Goal: Task Accomplishment & Management: Use online tool/utility

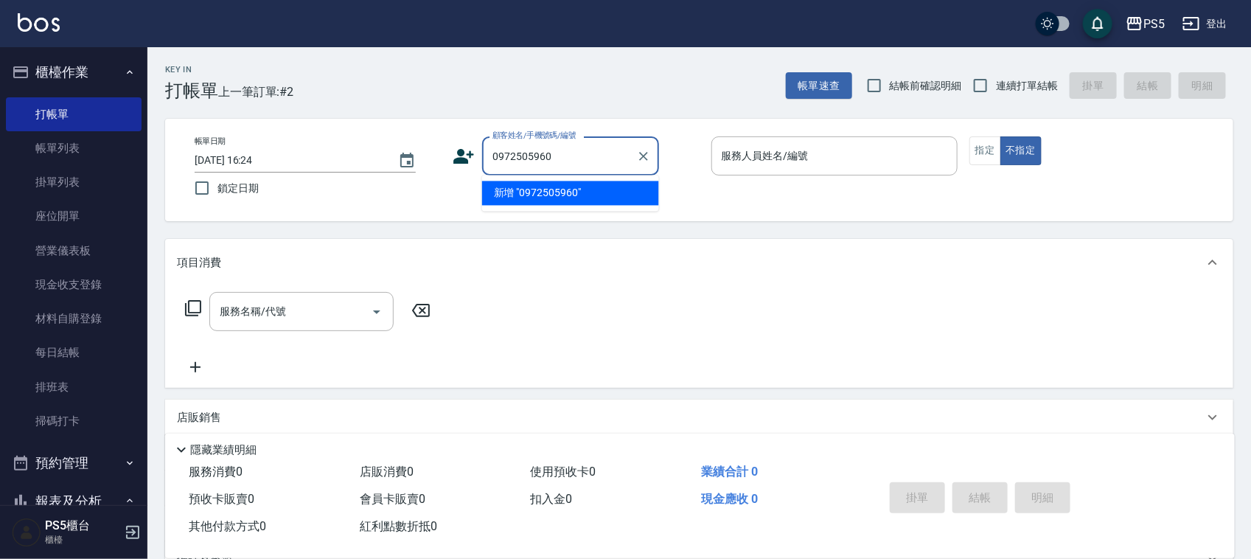
click at [551, 192] on li "新增 "0972505960"" at bounding box center [570, 193] width 177 height 24
type input "0972505960"
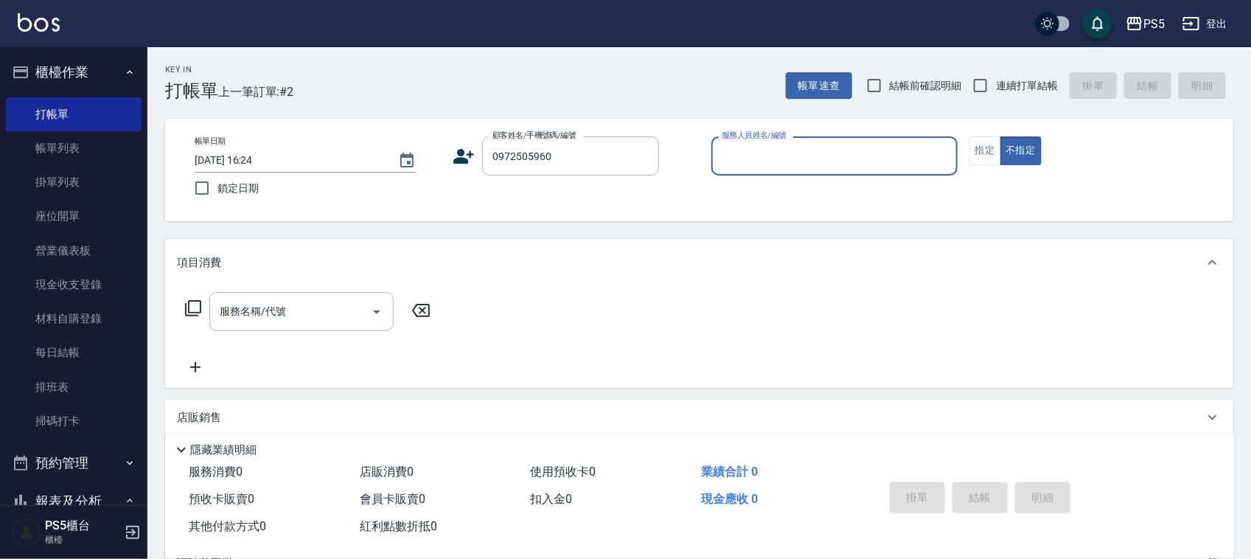
click at [463, 157] on icon at bounding box center [464, 156] width 21 height 15
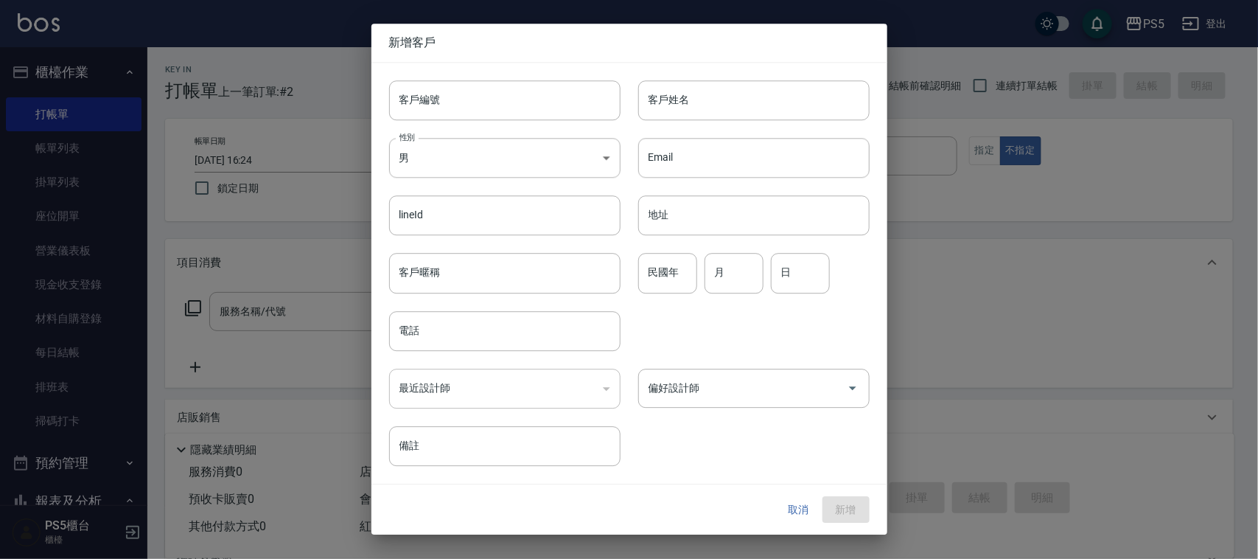
type input "0972505960"
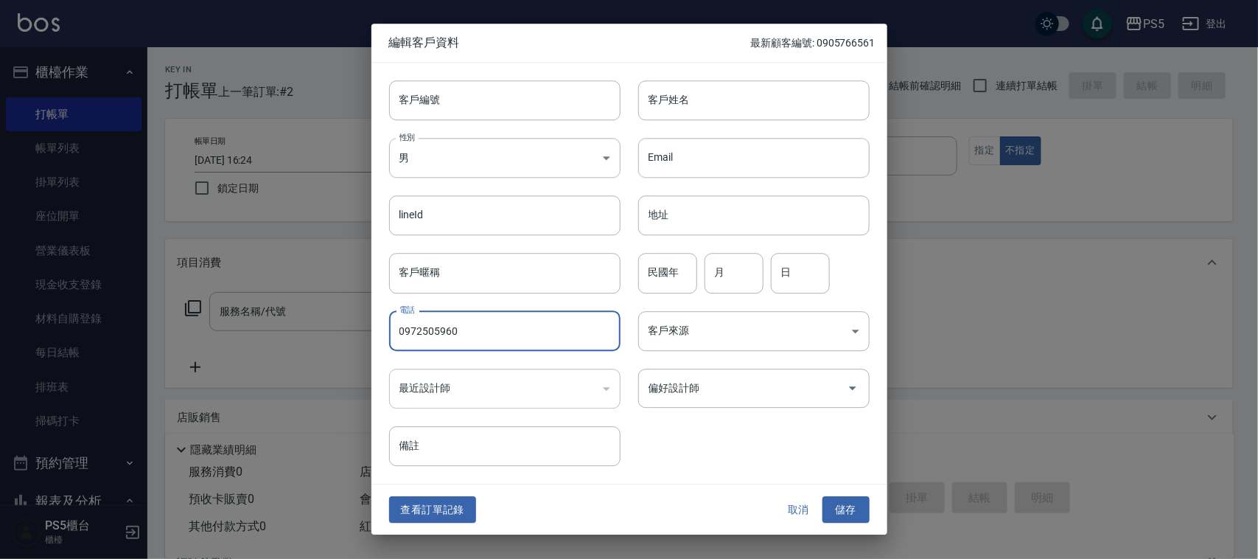
click at [492, 341] on input "0972505960" at bounding box center [504, 331] width 231 height 40
click at [491, 339] on input "0972505960" at bounding box center [504, 331] width 231 height 40
click at [489, 339] on input "0972505960" at bounding box center [504, 331] width 231 height 40
click at [488, 339] on input "0972505960" at bounding box center [504, 331] width 231 height 40
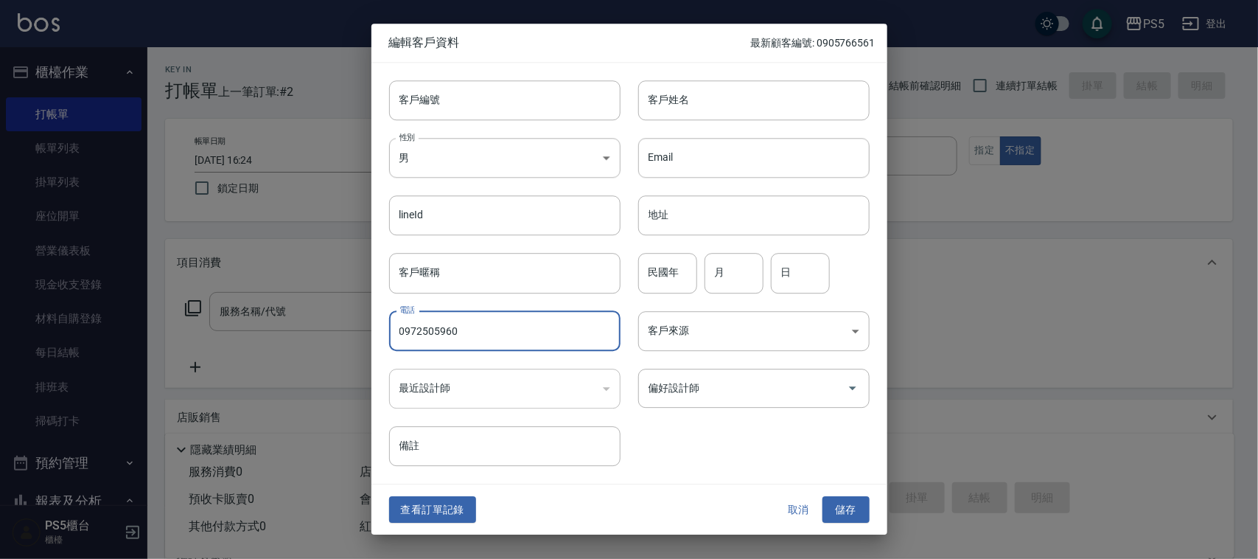
click at [488, 339] on input "0972505960" at bounding box center [504, 331] width 231 height 40
click at [526, 74] on div "客戶編號 客戶編號" at bounding box center [495, 91] width 249 height 57
click at [522, 87] on input "客戶編號" at bounding box center [504, 100] width 231 height 40
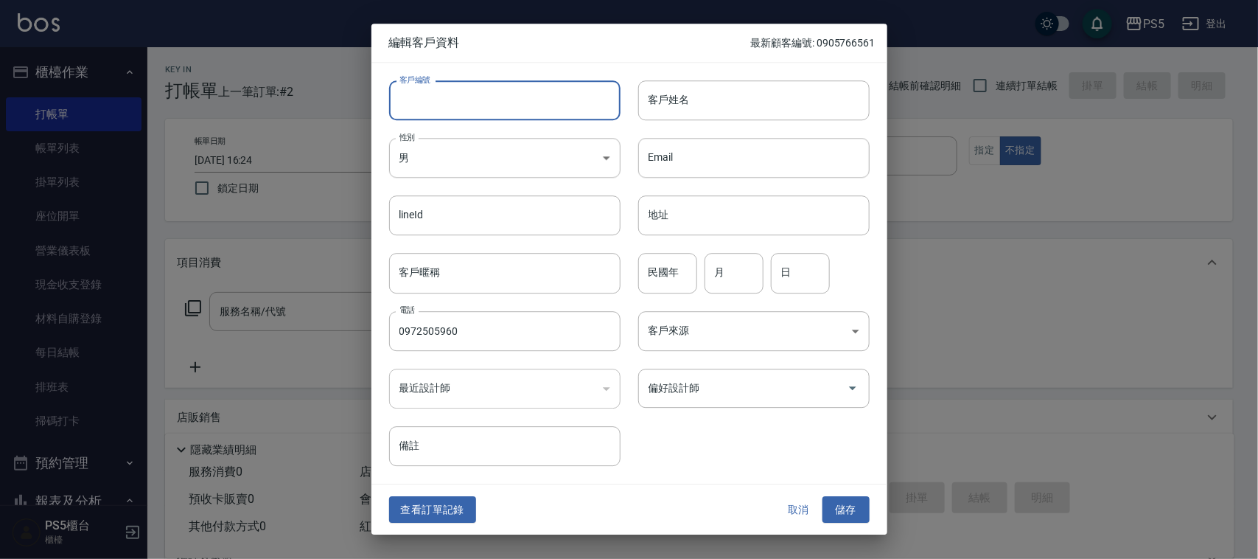
paste input "0972505960"
type input "0972505960"
click at [686, 78] on div "客戶姓名 客戶姓名" at bounding box center [745, 91] width 249 height 57
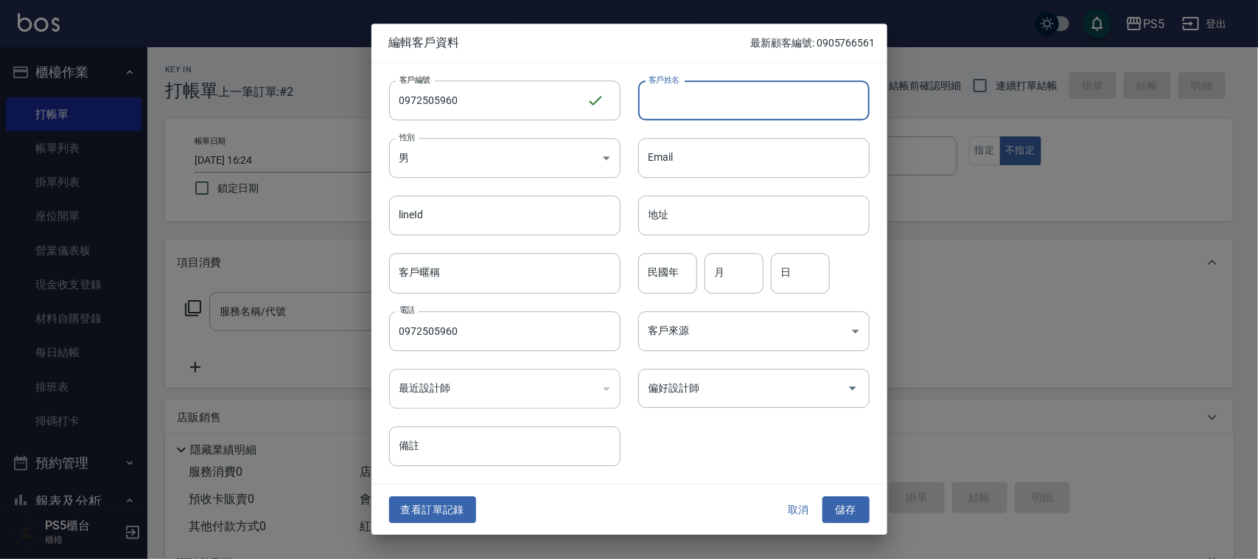
click at [691, 102] on input "客戶姓名" at bounding box center [753, 100] width 231 height 40
type input "蔡惠如"
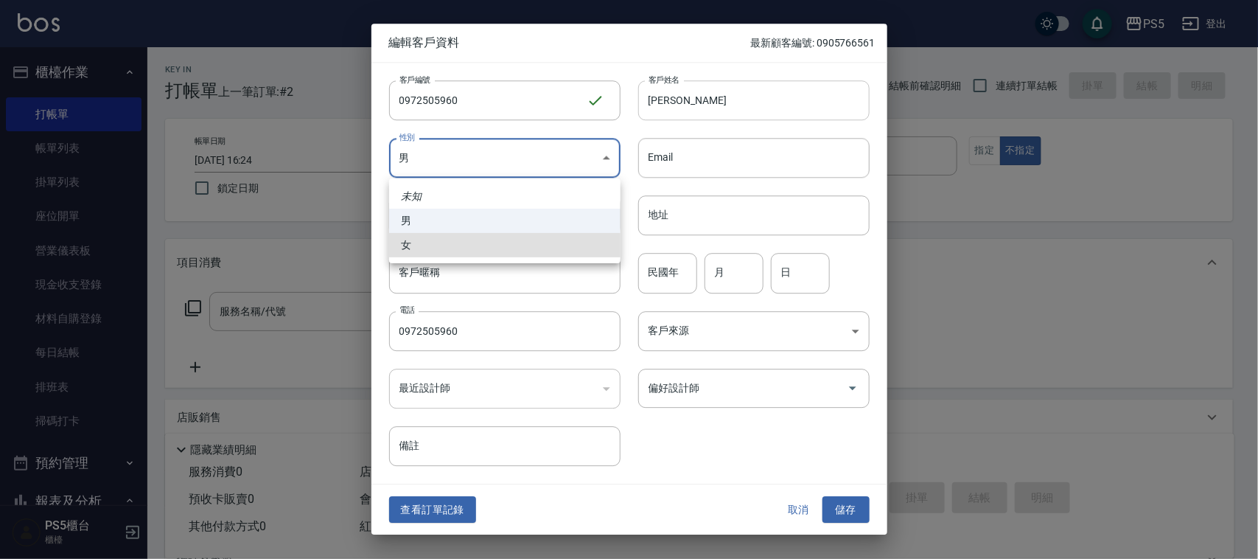
type input "FEMALE"
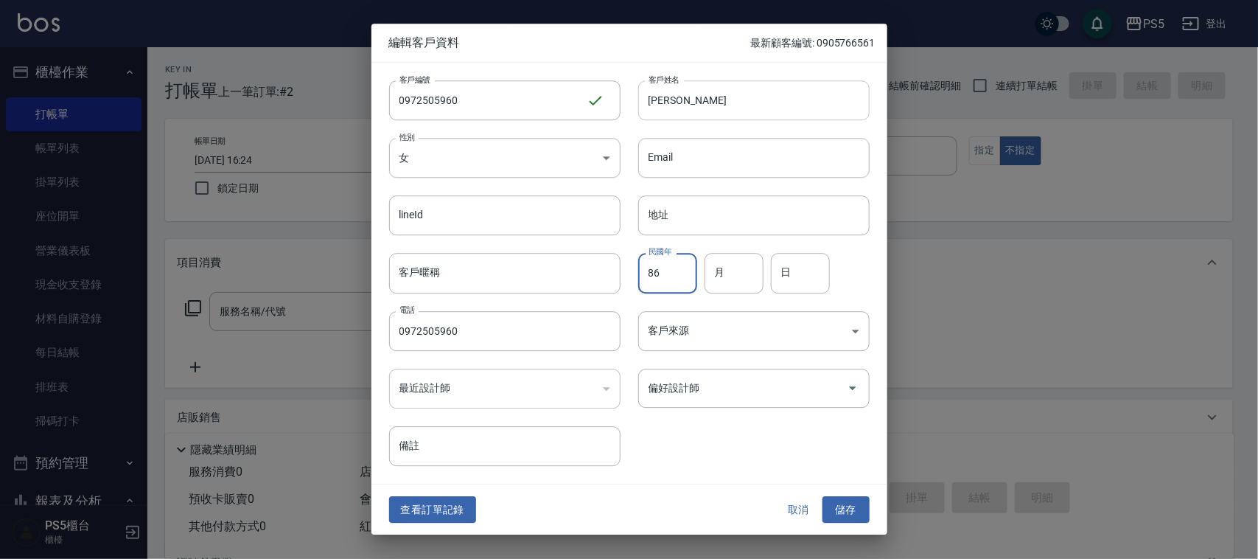
type input "86"
type input "7"
type input "6"
click at [823, 496] on button "儲存" at bounding box center [846, 509] width 47 height 27
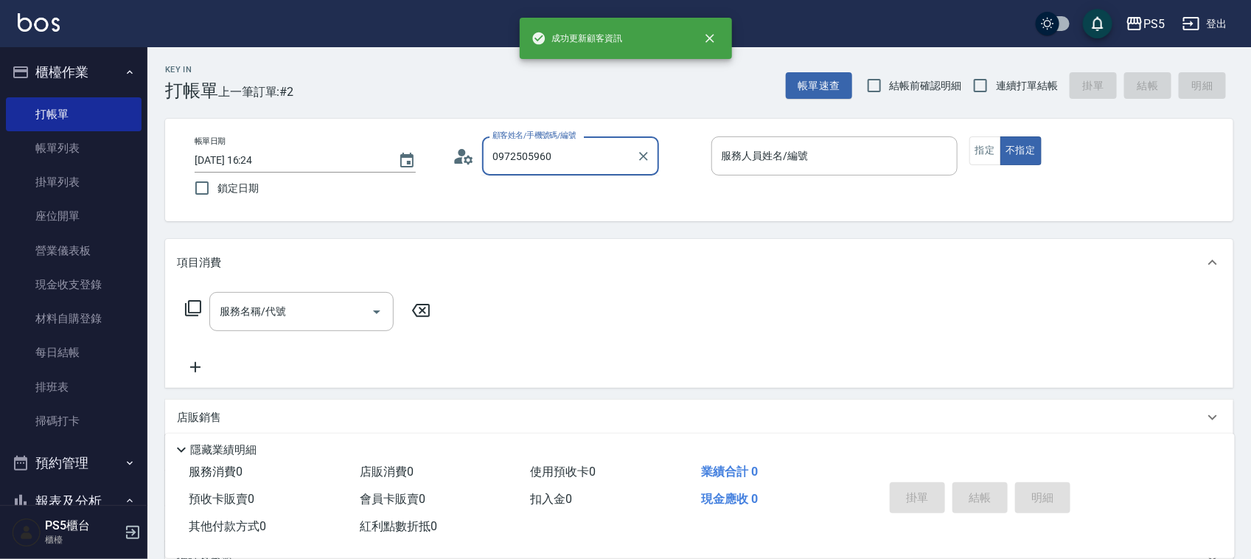
click at [583, 158] on input "0972505960" at bounding box center [560, 156] width 142 height 26
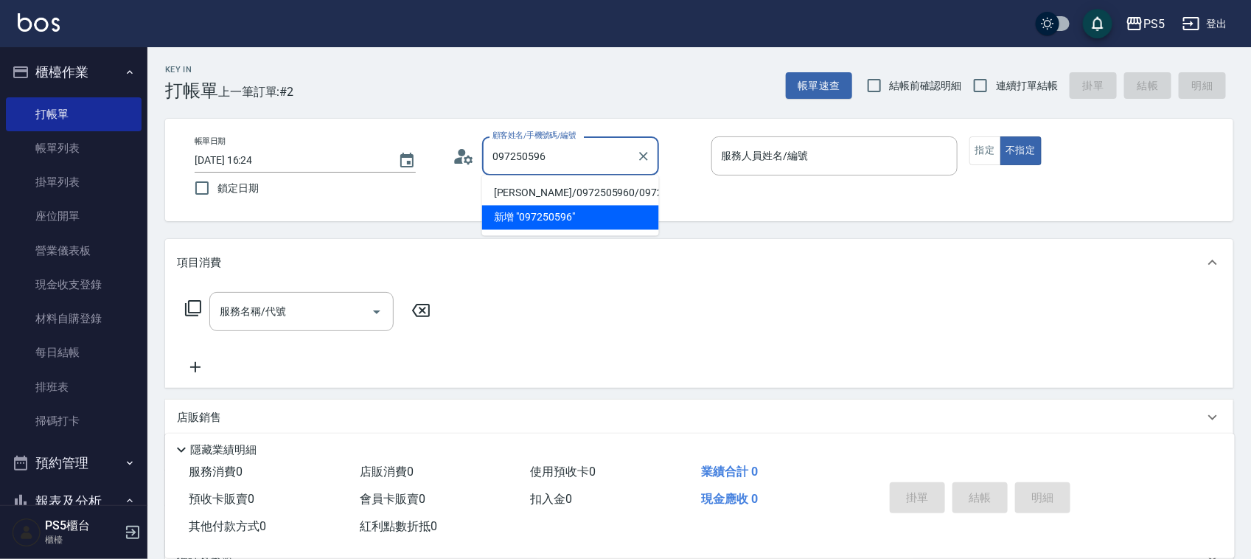
type input "蔡惠如/0972505960/0972505960"
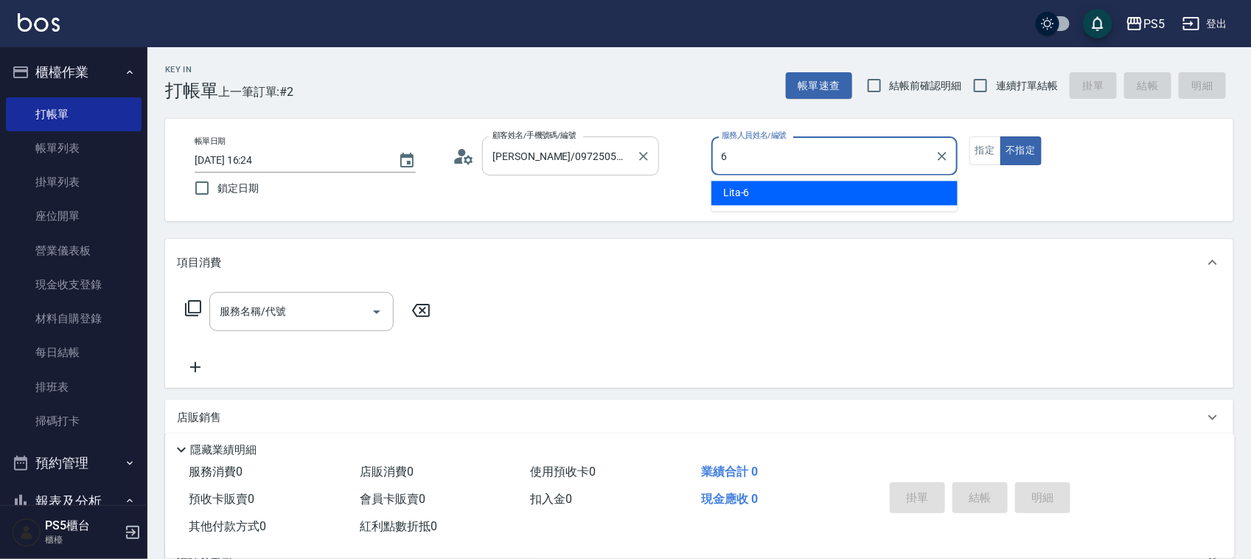
type input "Lita-6"
type button "false"
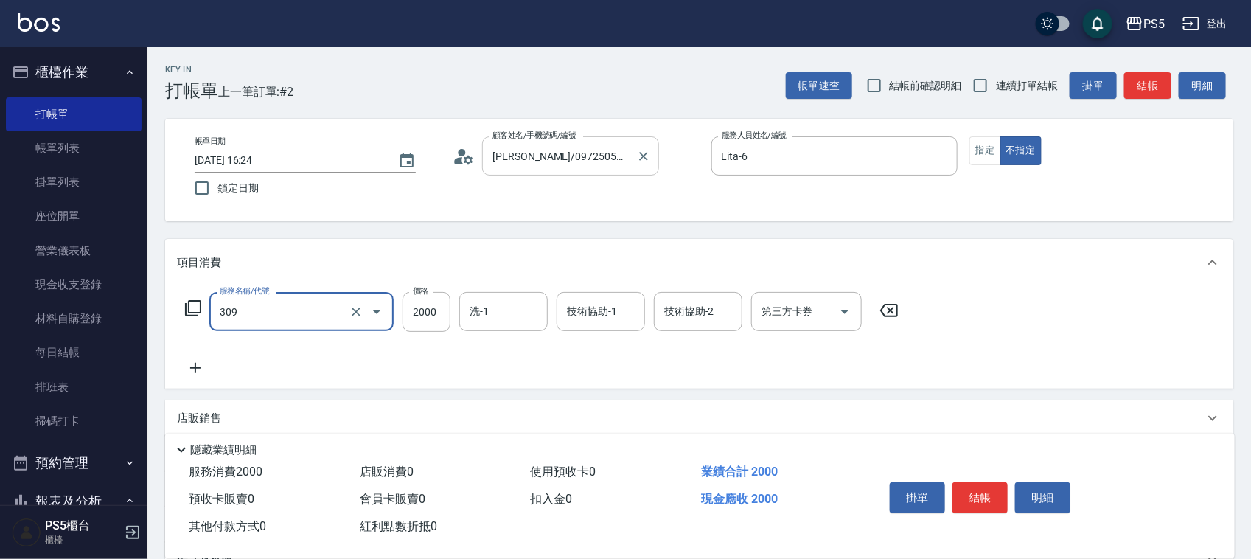
type input "嚴選溫塑(309)"
type input "1799"
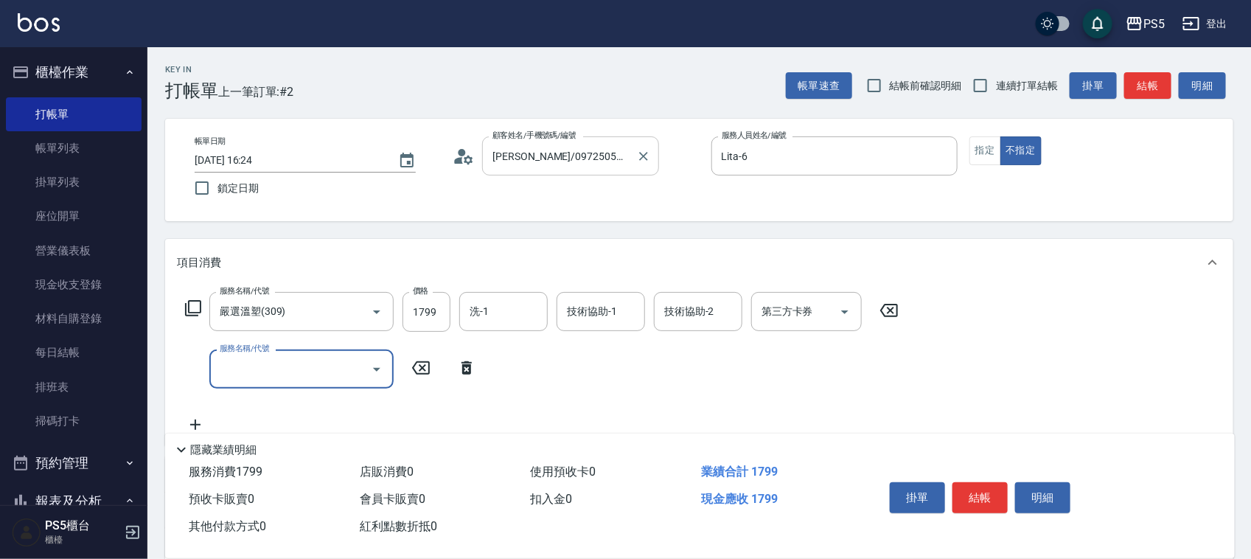
type input "4"
type input "洗剪400(201)"
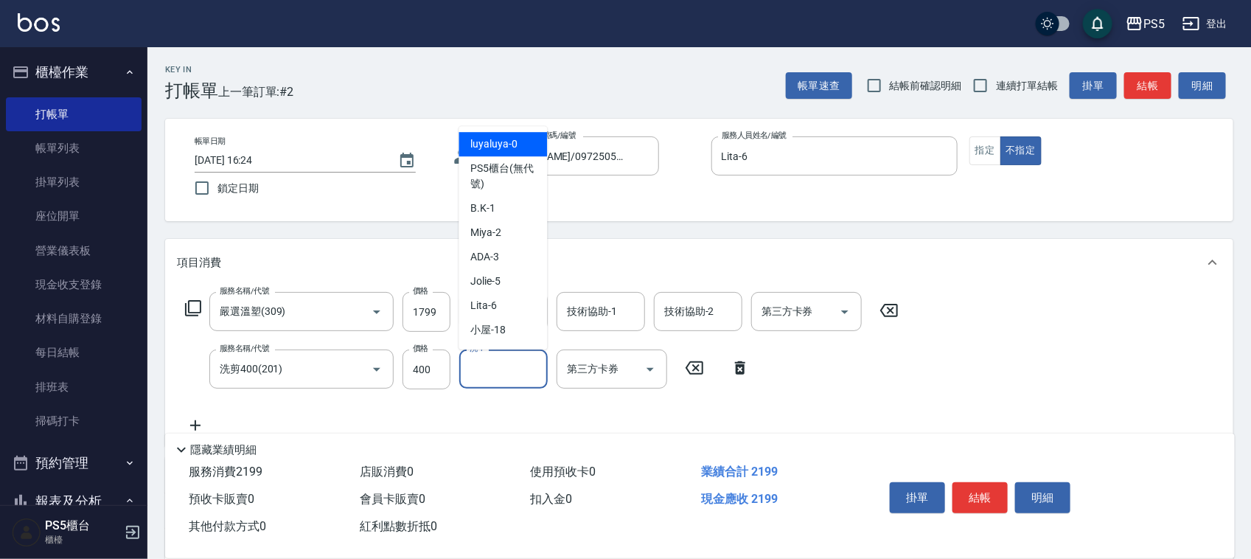
click at [326, 270] on div "項目消費" at bounding box center [690, 262] width 1027 height 15
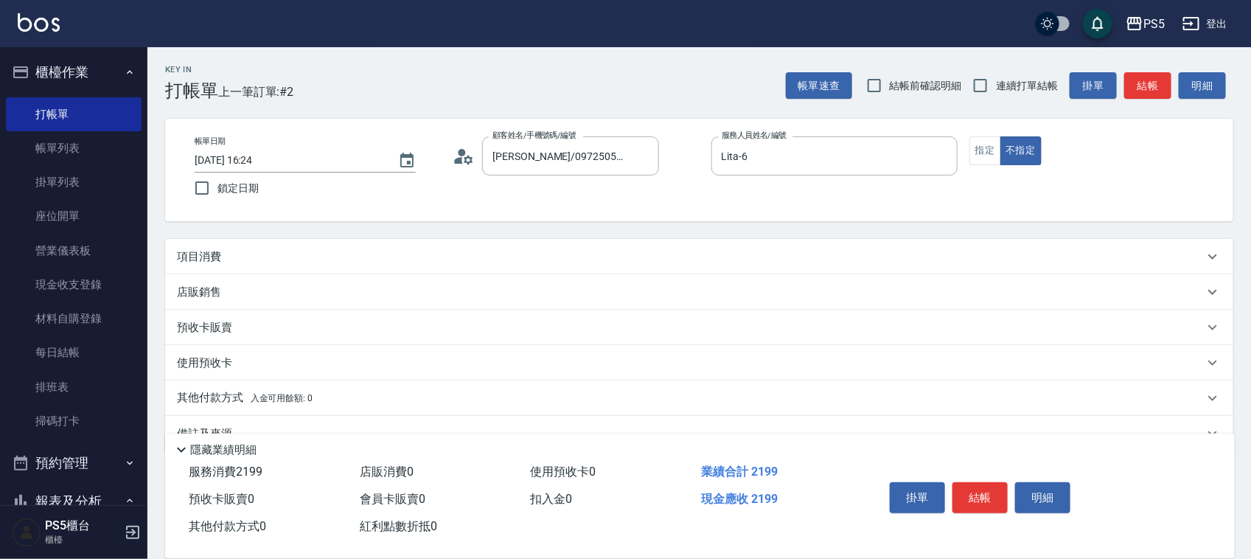
click at [282, 245] on div "項目消費" at bounding box center [699, 256] width 1068 height 35
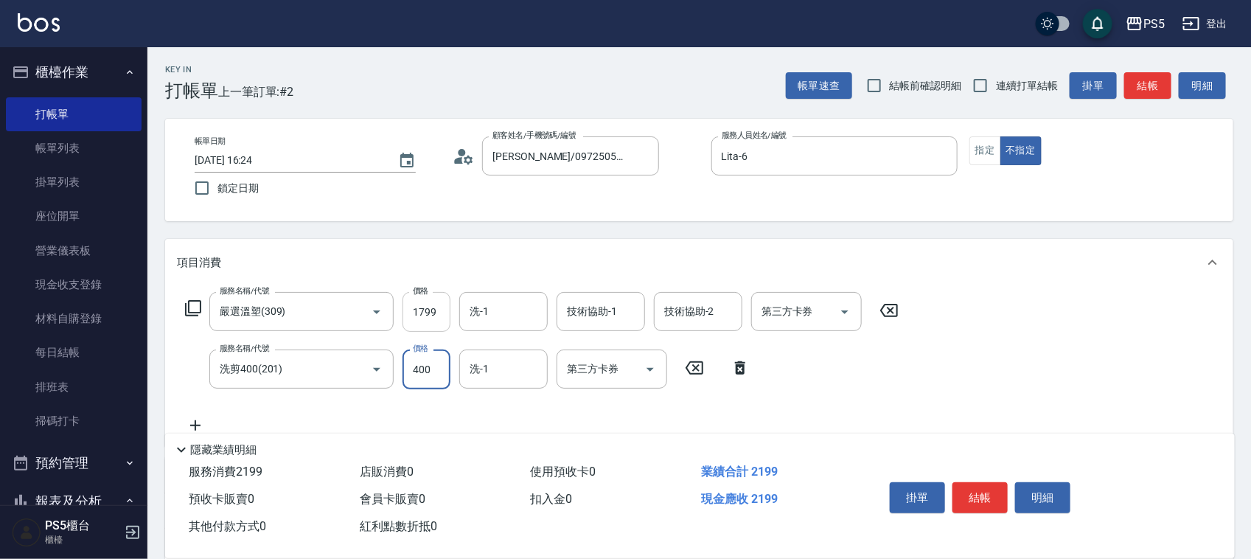
click at [416, 310] on input "1799" at bounding box center [426, 312] width 48 height 40
click at [430, 318] on input "1799" at bounding box center [426, 312] width 48 height 40
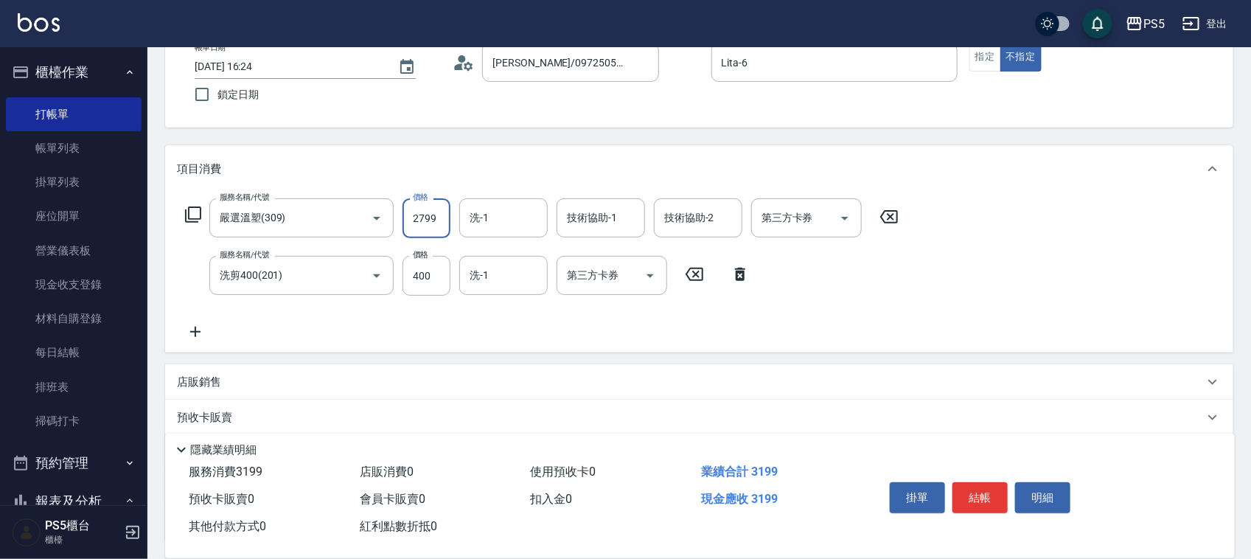
scroll to position [216, 0]
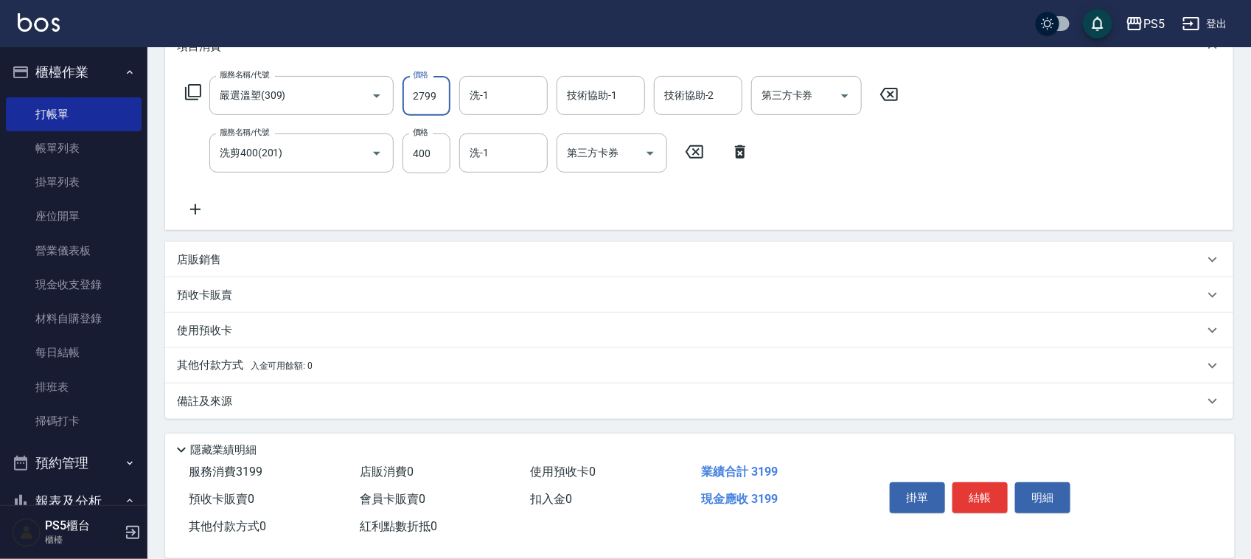
type input "2799"
click at [285, 362] on span "入金可用餘額: 0" at bounding box center [282, 365] width 63 height 10
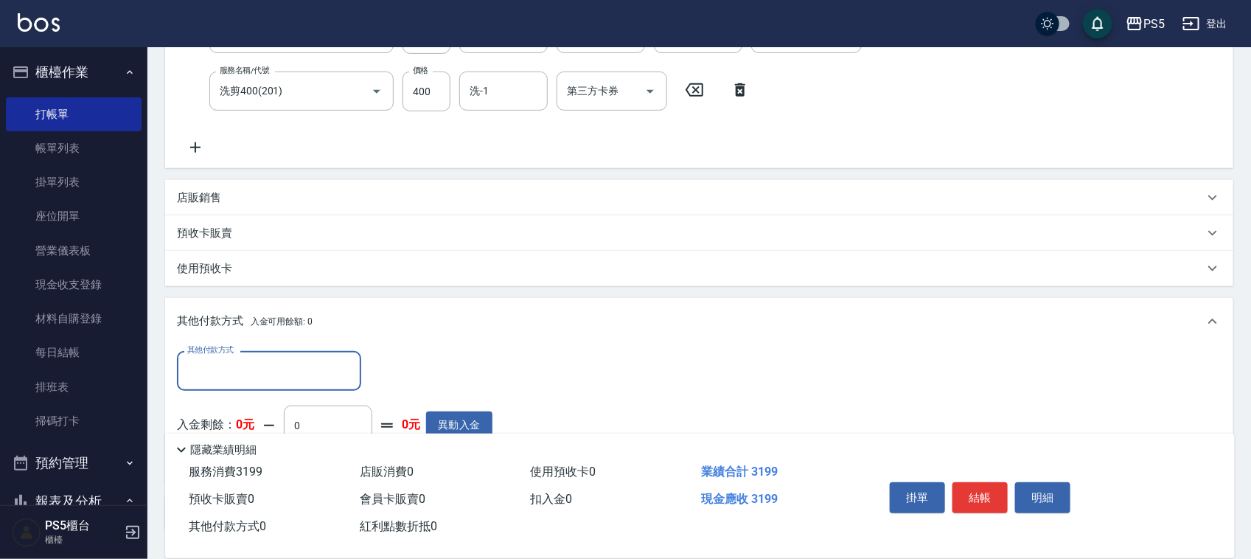
scroll to position [308, 0]
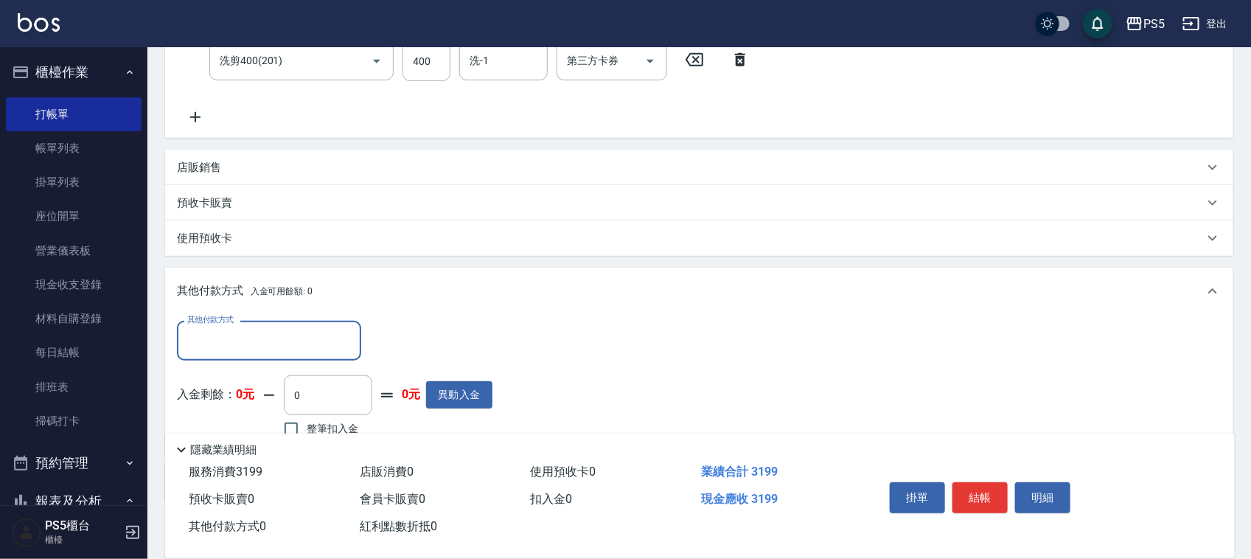
click at [270, 334] on input "其他付款方式" at bounding box center [269, 340] width 171 height 26
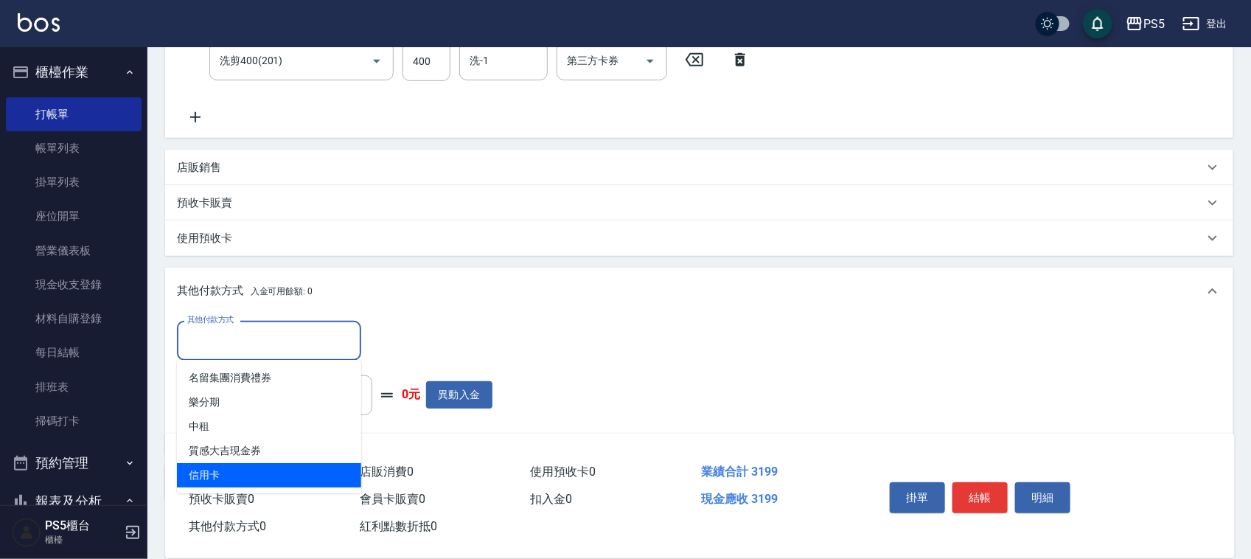
click at [274, 468] on span "信用卡" at bounding box center [269, 475] width 184 height 24
type input "信用卡"
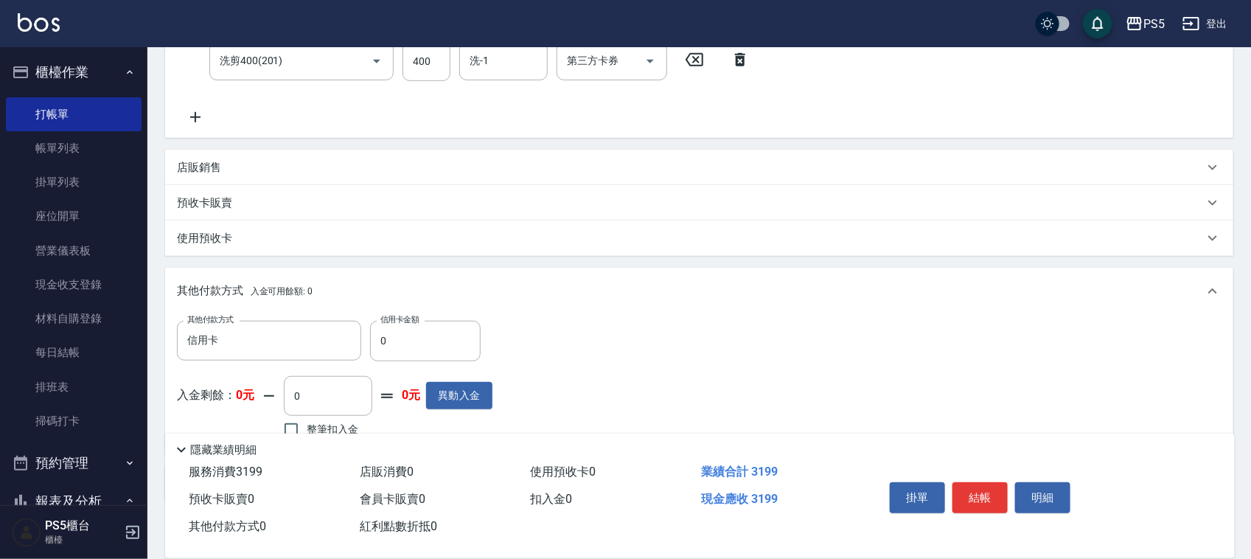
click at [271, 468] on div "服務消費 3199" at bounding box center [268, 471] width 171 height 27
click at [397, 347] on input "0" at bounding box center [425, 341] width 111 height 40
type input "2199"
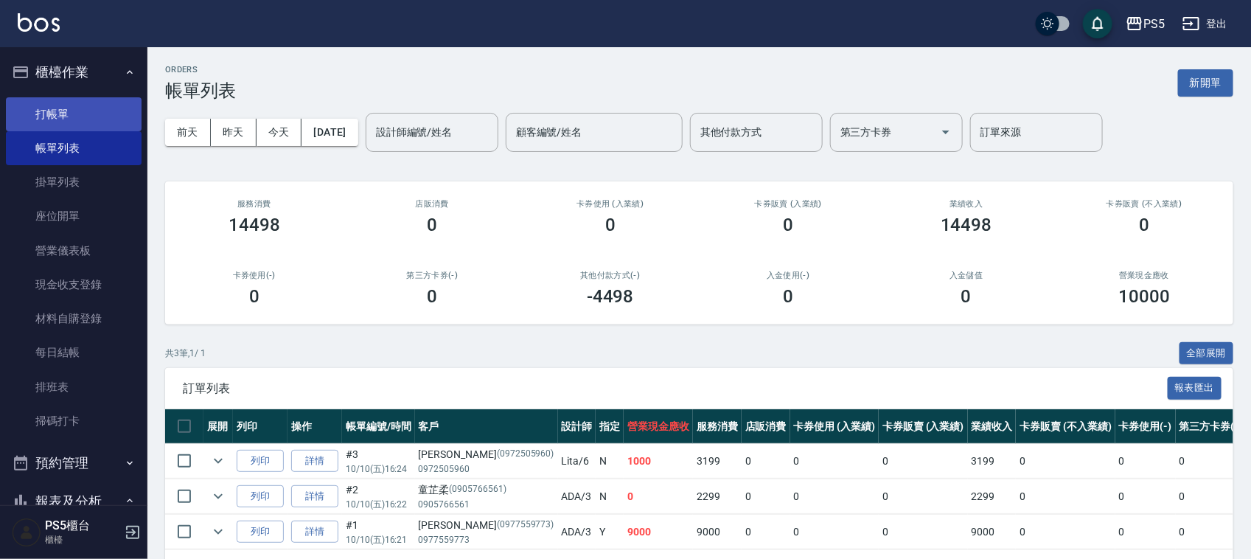
click at [59, 115] on link "打帳單" at bounding box center [74, 114] width 136 height 34
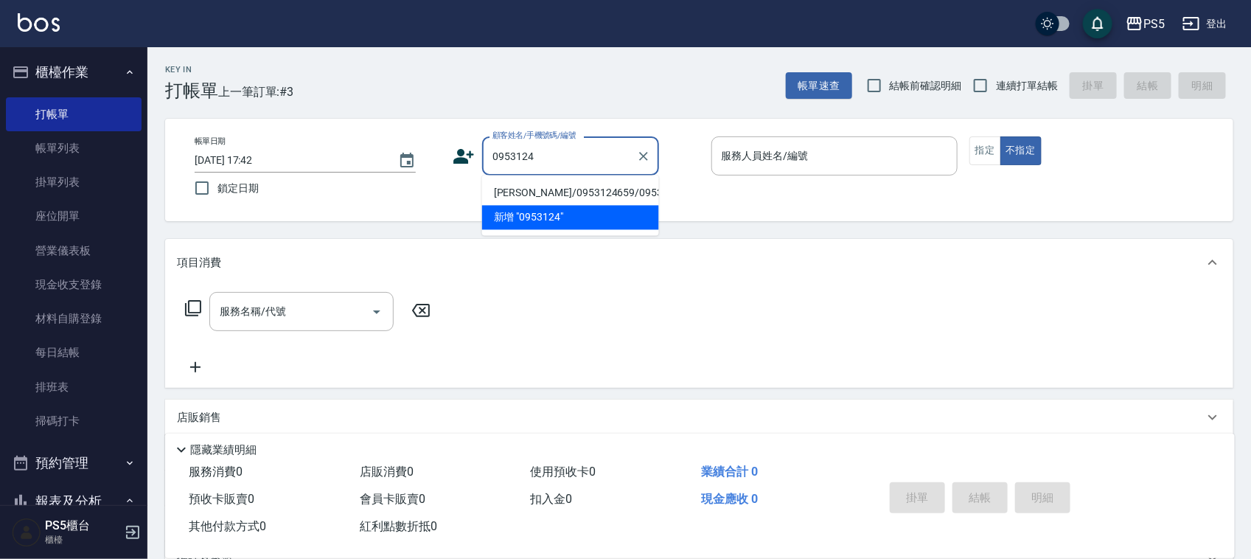
click at [524, 192] on li "林士勛/0953124659/0953124659" at bounding box center [570, 193] width 177 height 24
type input "林士勛/0953124659/0953124659"
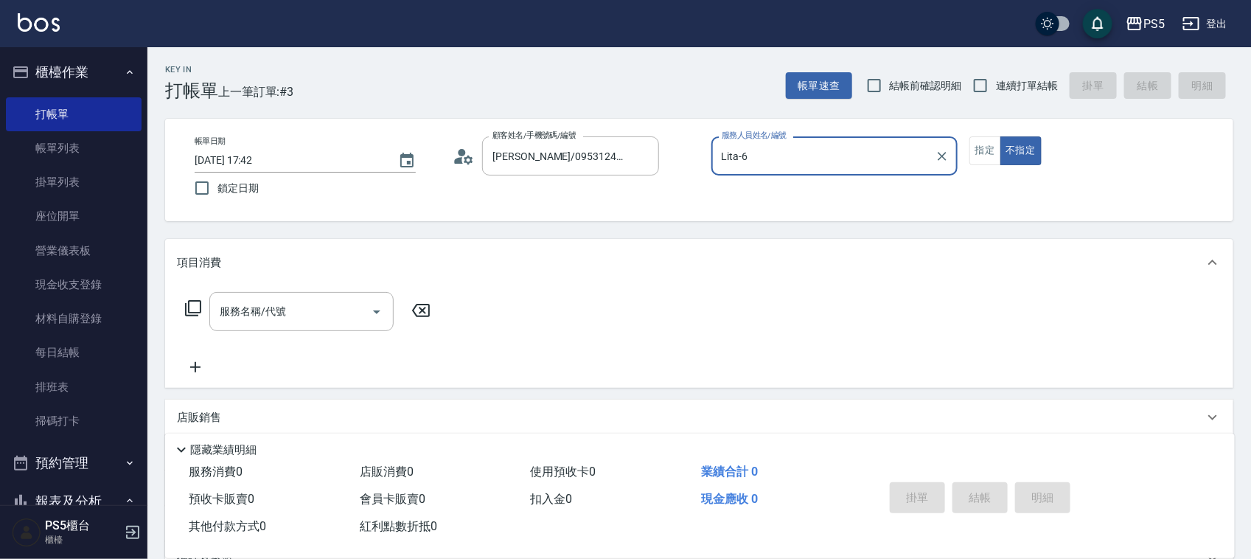
type input "Lita-6"
click at [1000, 136] on button "不指定" at bounding box center [1020, 150] width 41 height 29
type button "false"
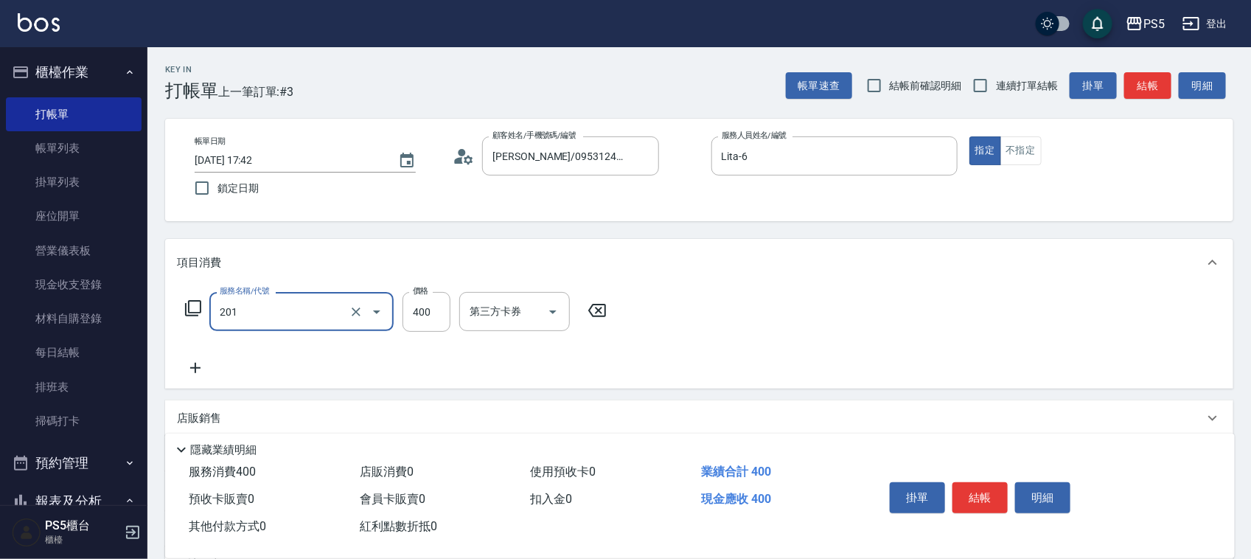
type input "洗剪400(201)"
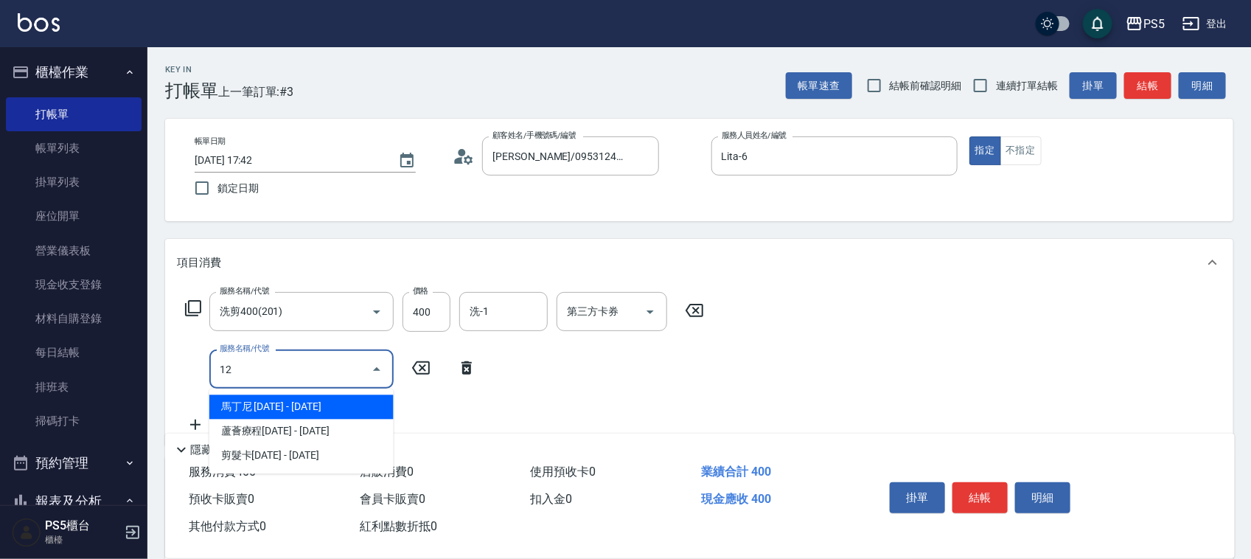
type input "1"
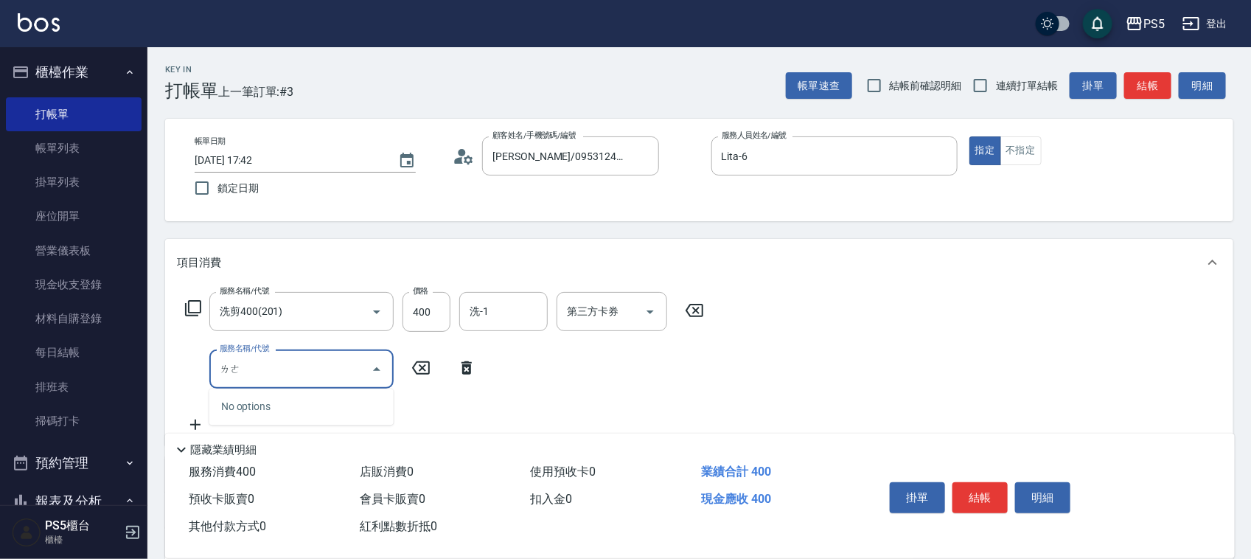
type input "ㄌ"
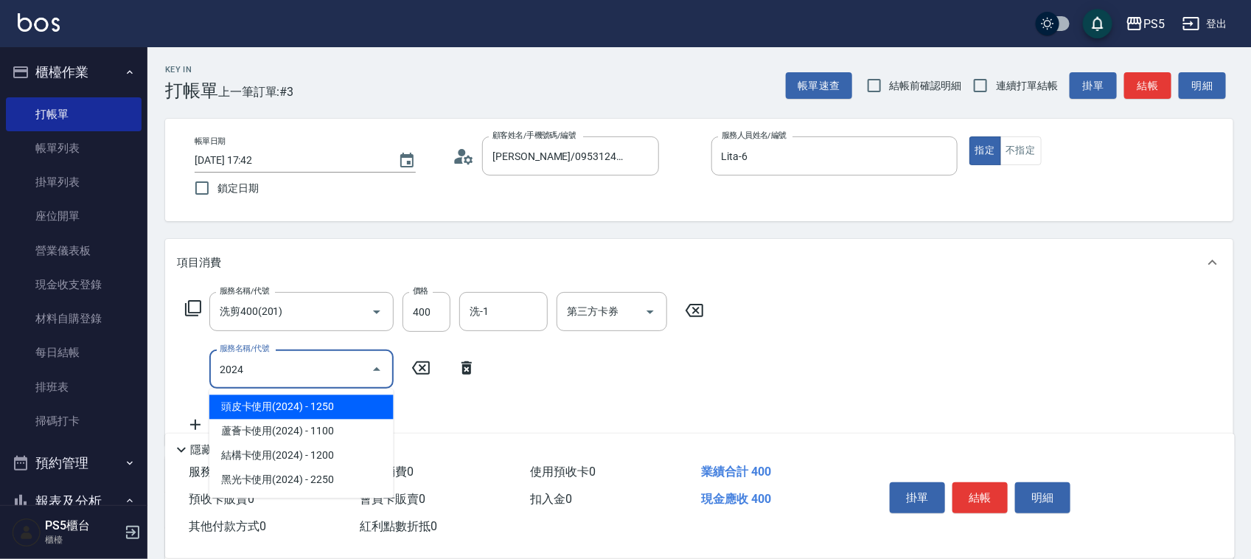
type input "頭皮卡使用(2024)(1212)"
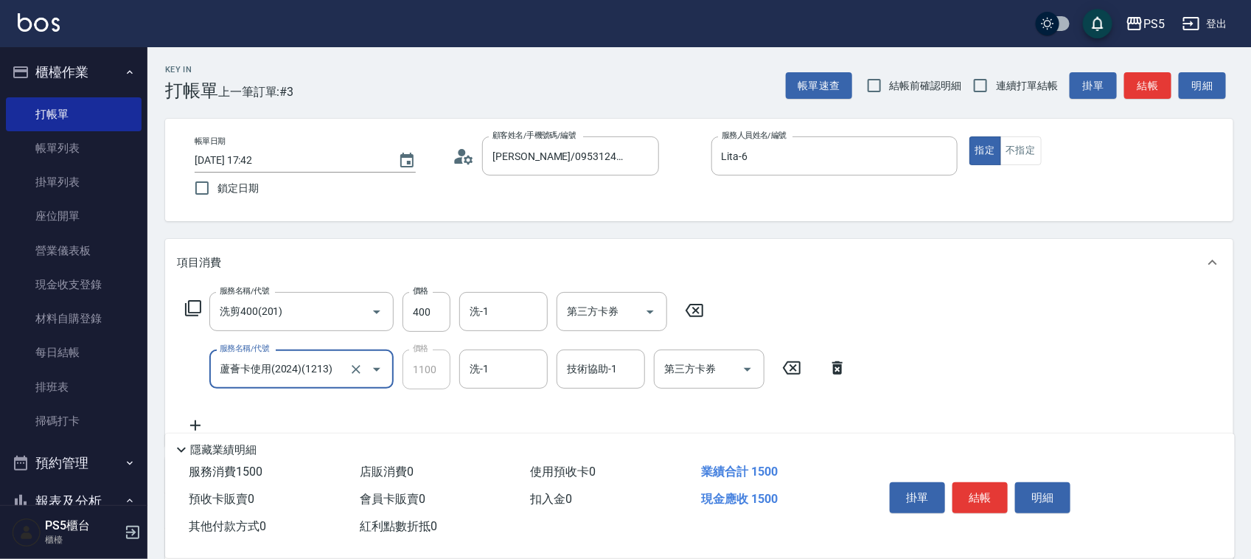
type input "蘆薈卡使用(2024)(1213)"
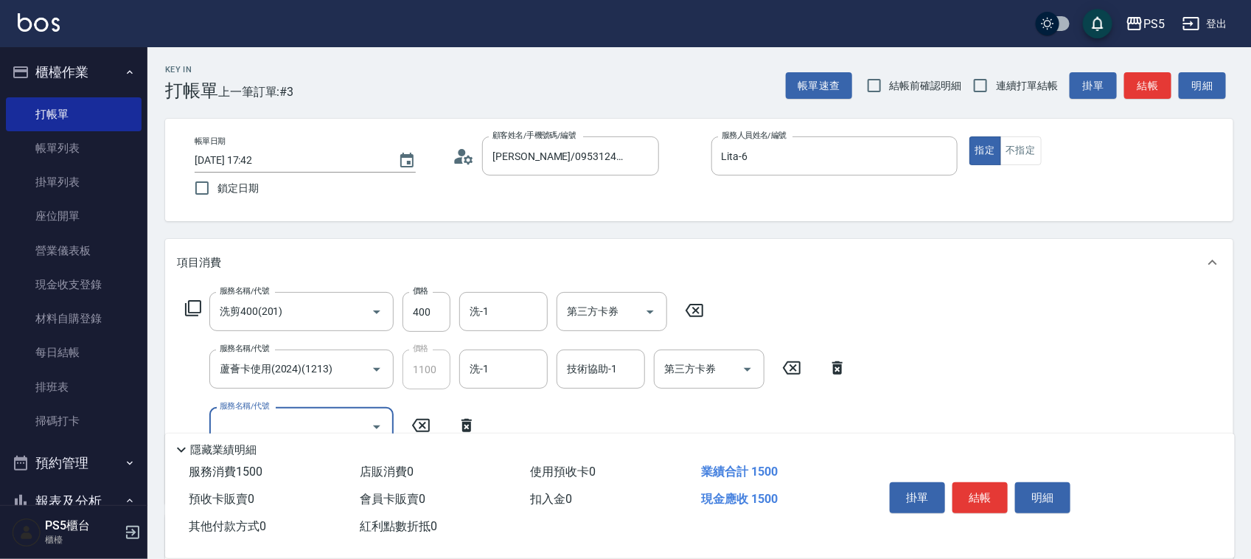
click at [713, 363] on div "第三方卡券 第三方卡券" at bounding box center [709, 368] width 111 height 39
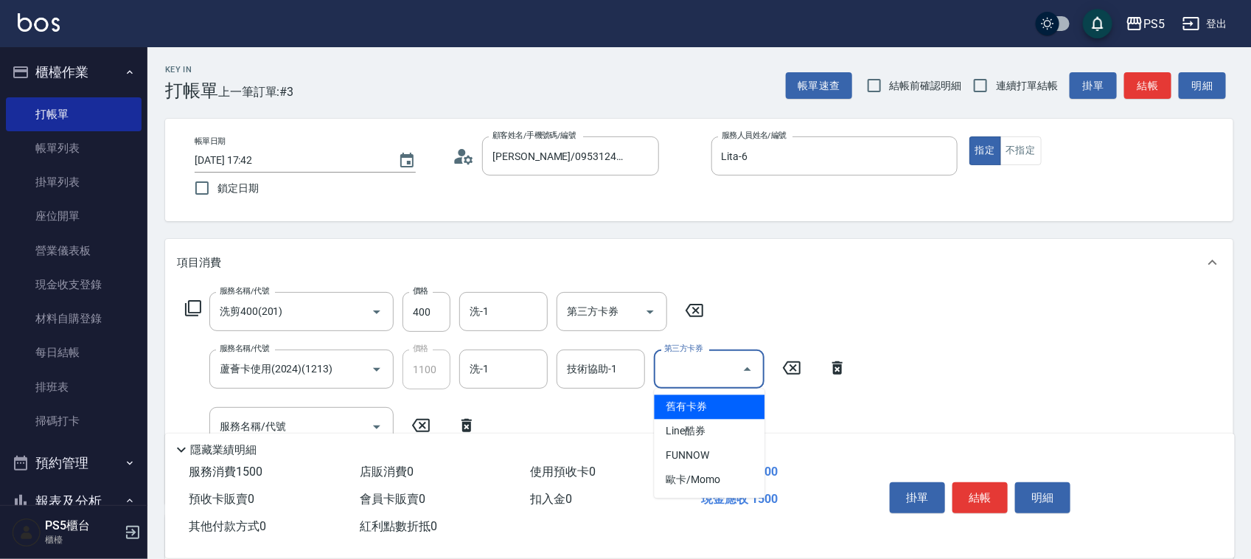
type input "舊有卡券"
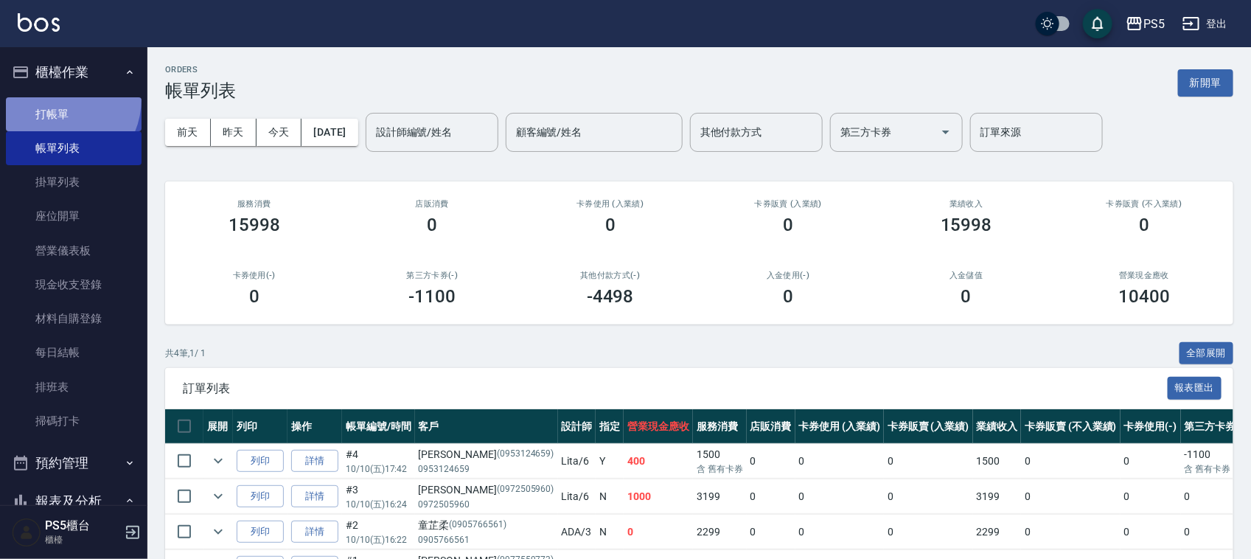
click at [55, 98] on link "打帳單" at bounding box center [74, 114] width 136 height 34
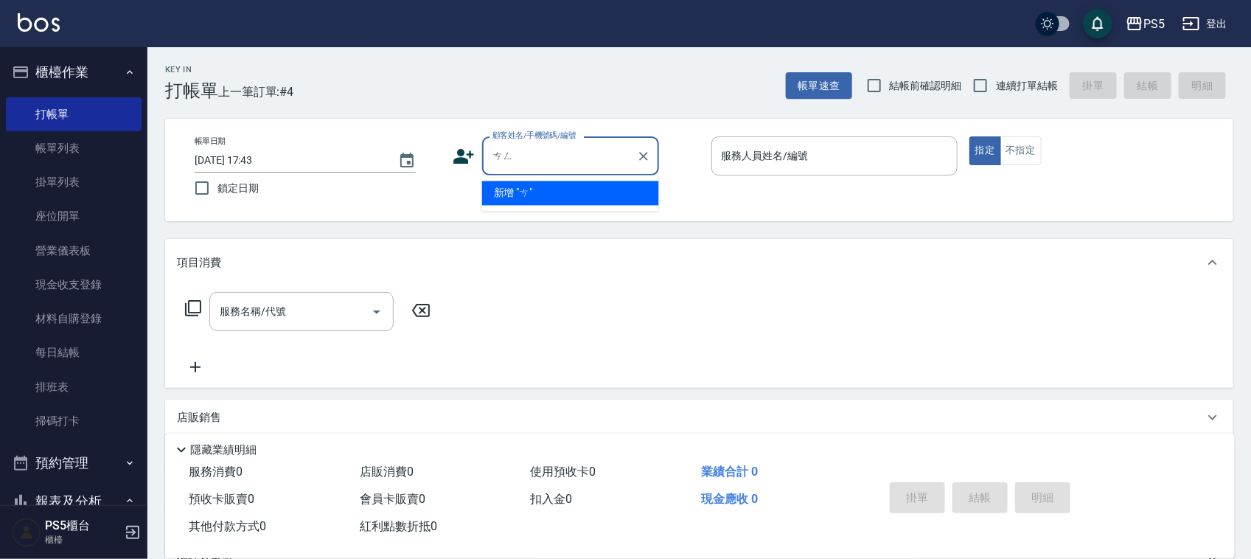
type input "噌"
type input "稱"
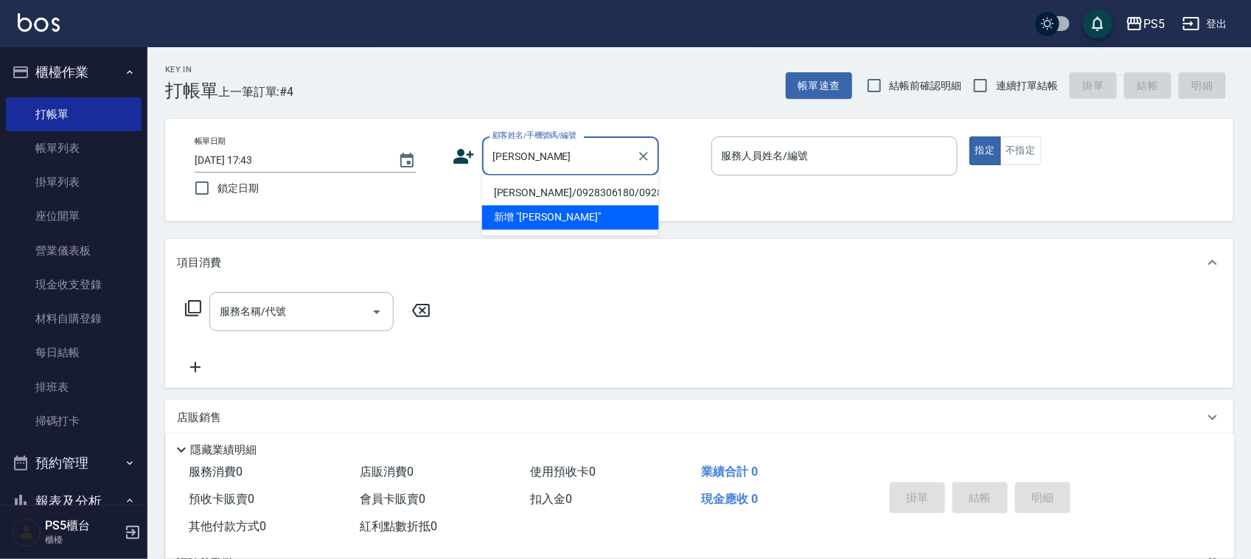
click at [543, 205] on li "曾瓊華/0928306180/0928306180" at bounding box center [570, 193] width 177 height 24
type input "曾瓊華/0928306180/0928306180"
click at [543, 205] on div "帳單日期 2025/10/10 17:43 鎖定日期 顧客姓名/手機號碼/編號 曾瓊華/0928306180/0928306180 顧客姓名/手機號碼/編號 …" at bounding box center [699, 170] width 1068 height 102
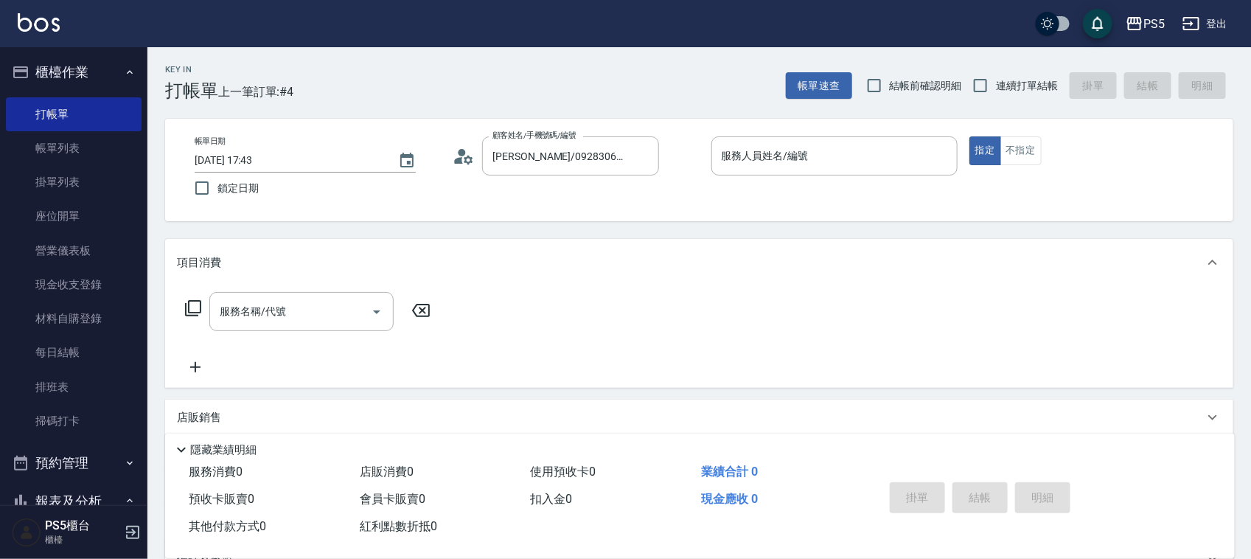
click at [463, 156] on icon at bounding box center [464, 156] width 22 height 22
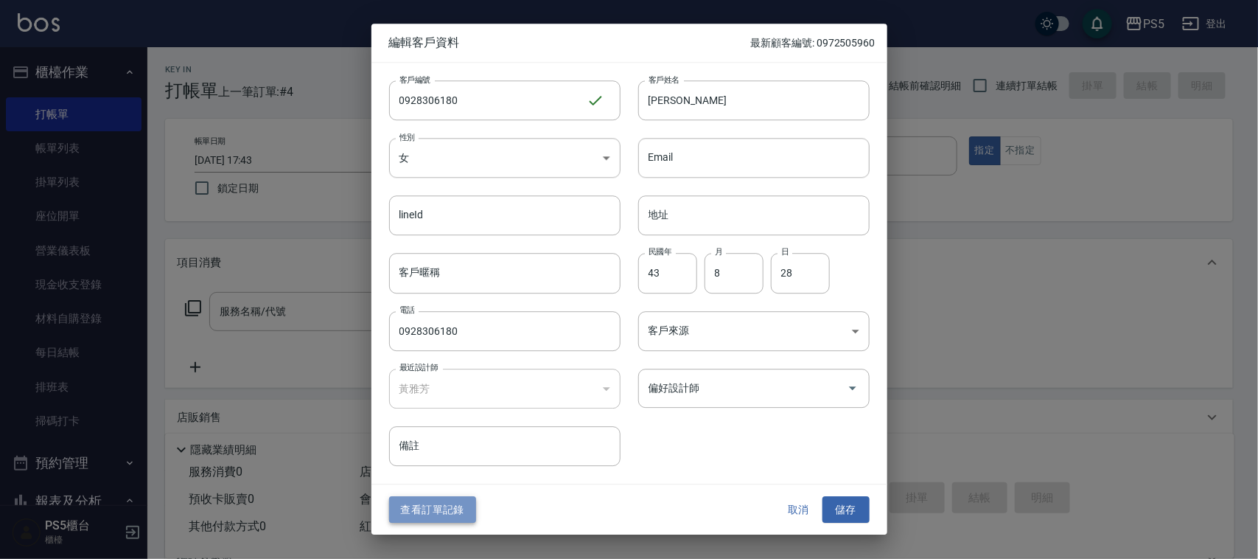
click at [435, 505] on button "查看訂單記錄" at bounding box center [432, 509] width 87 height 27
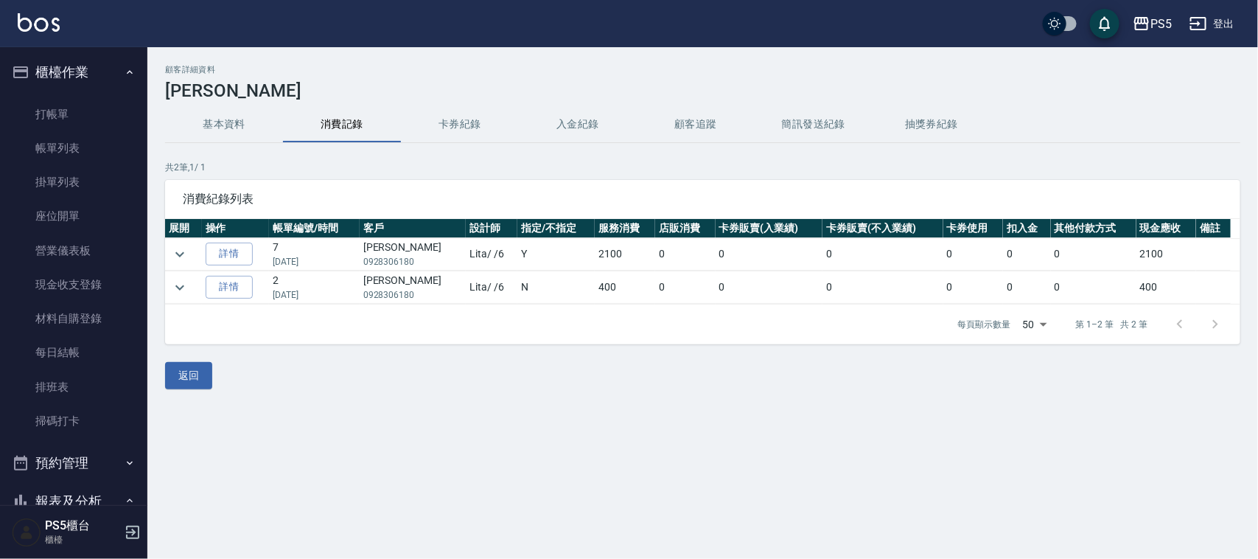
click at [391, 258] on p "0928306180" at bounding box center [412, 261] width 99 height 13
copy p "0928306180"
click at [75, 122] on link "打帳單" at bounding box center [74, 114] width 136 height 34
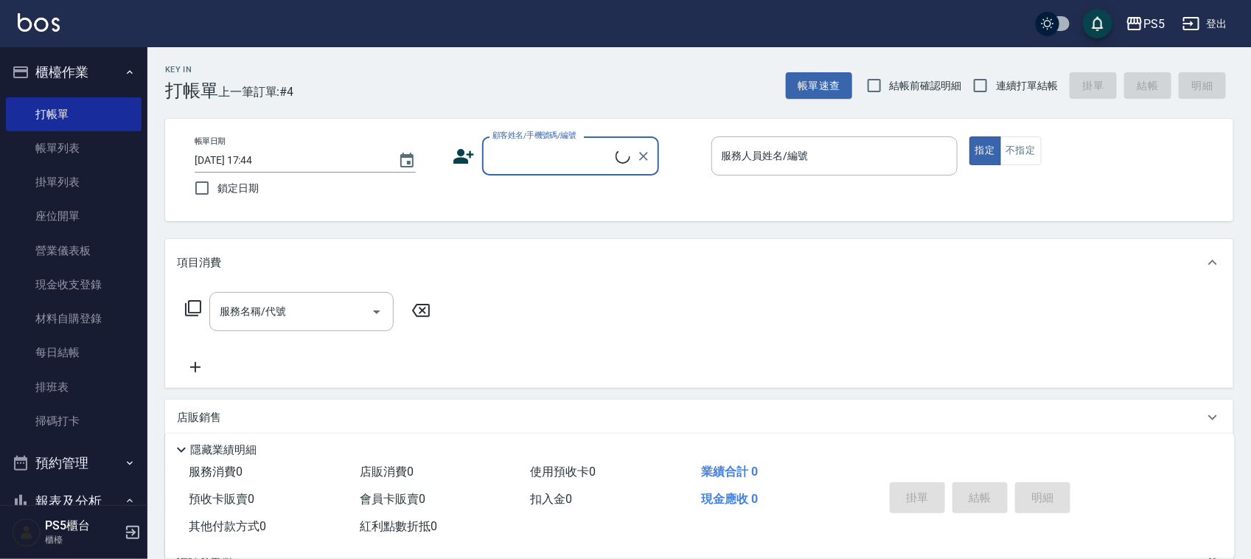
click at [575, 164] on input "顧客姓名/手機號碼/編號" at bounding box center [552, 156] width 127 height 26
type input "曾瓊華/0928306180/0928306180"
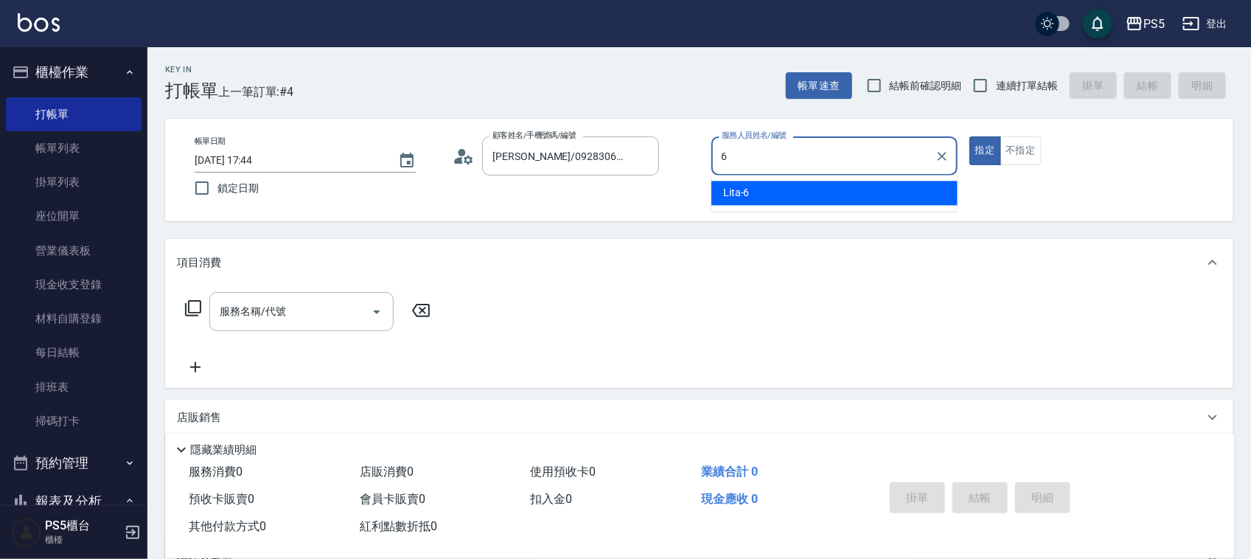
type input "Lita-6"
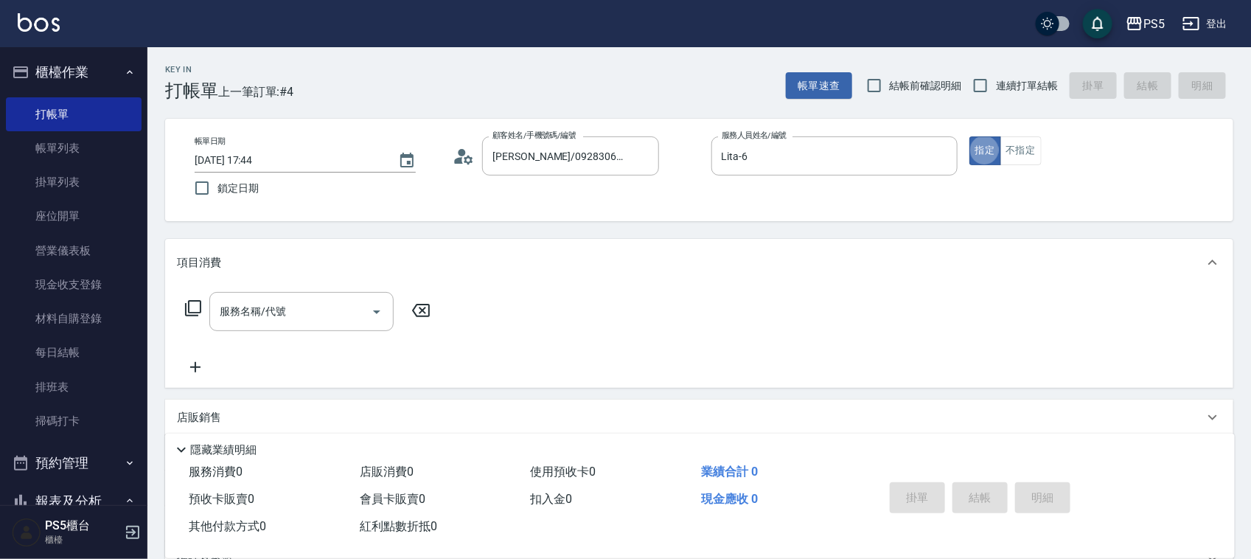
type button "true"
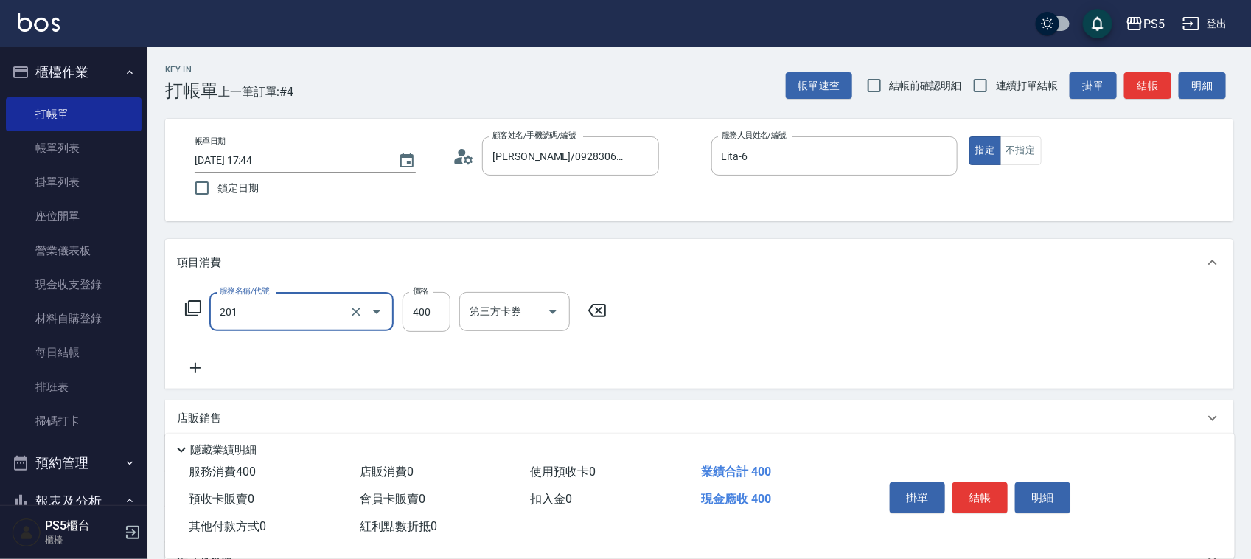
type input "洗剪400(201)"
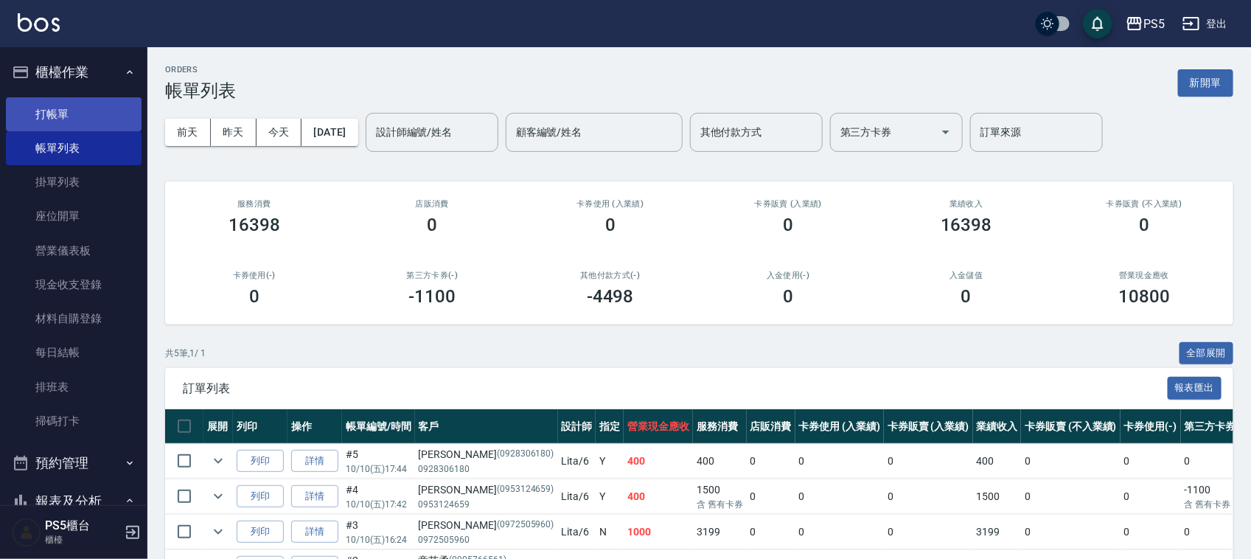
click at [48, 104] on link "打帳單" at bounding box center [74, 114] width 136 height 34
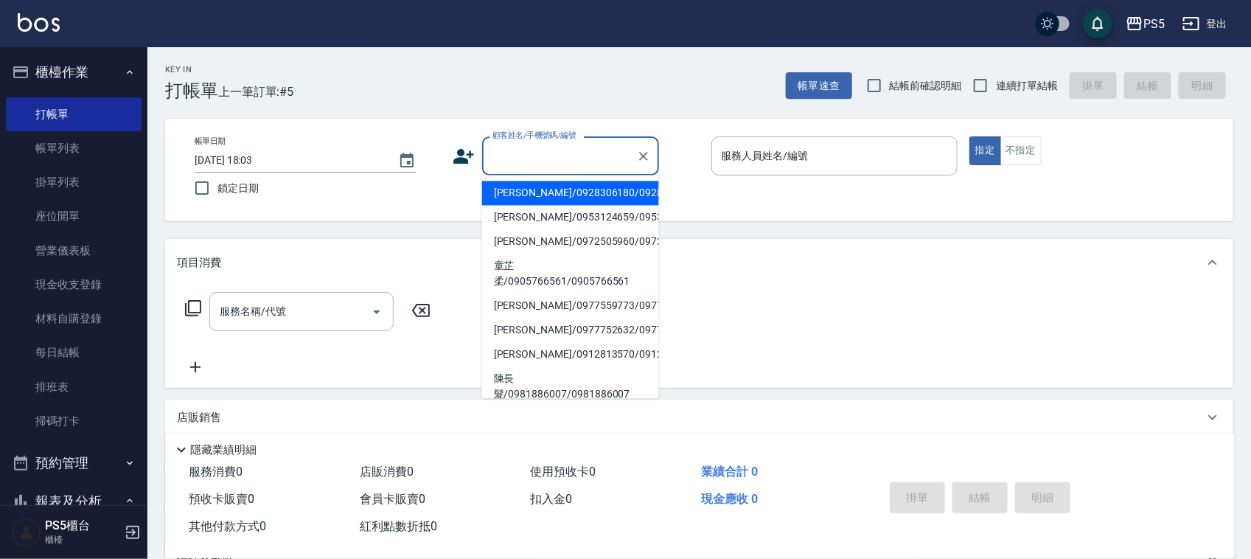
click at [572, 145] on input "顧客姓名/手機號碼/編號" at bounding box center [560, 156] width 142 height 26
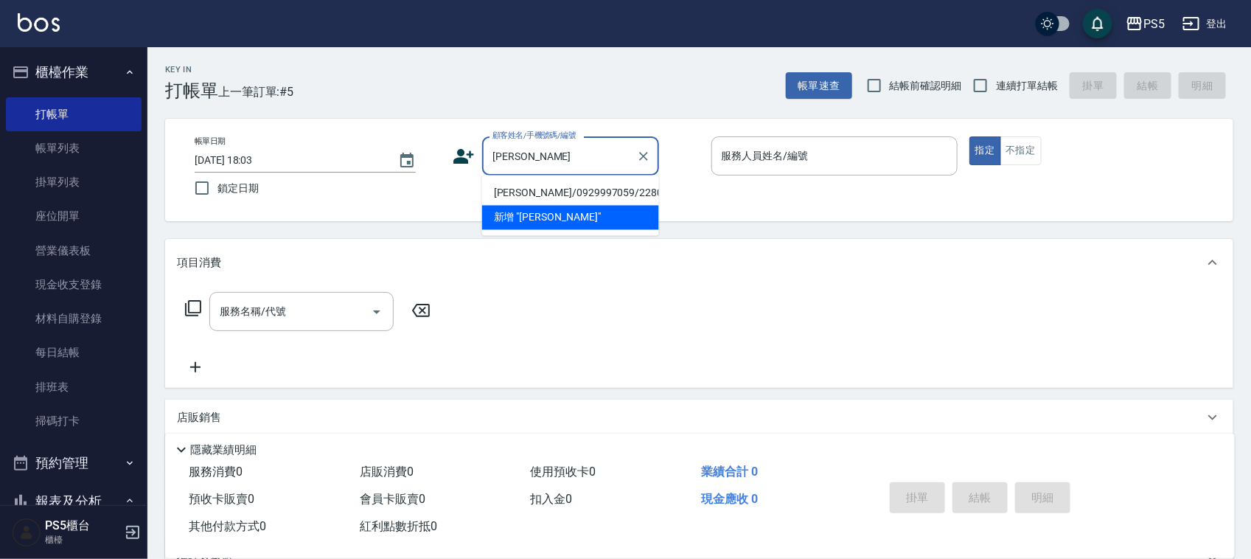
click at [545, 193] on li "陳忠義/0929997059/22806" at bounding box center [570, 193] width 177 height 24
type input "陳忠義/0929997059/22806"
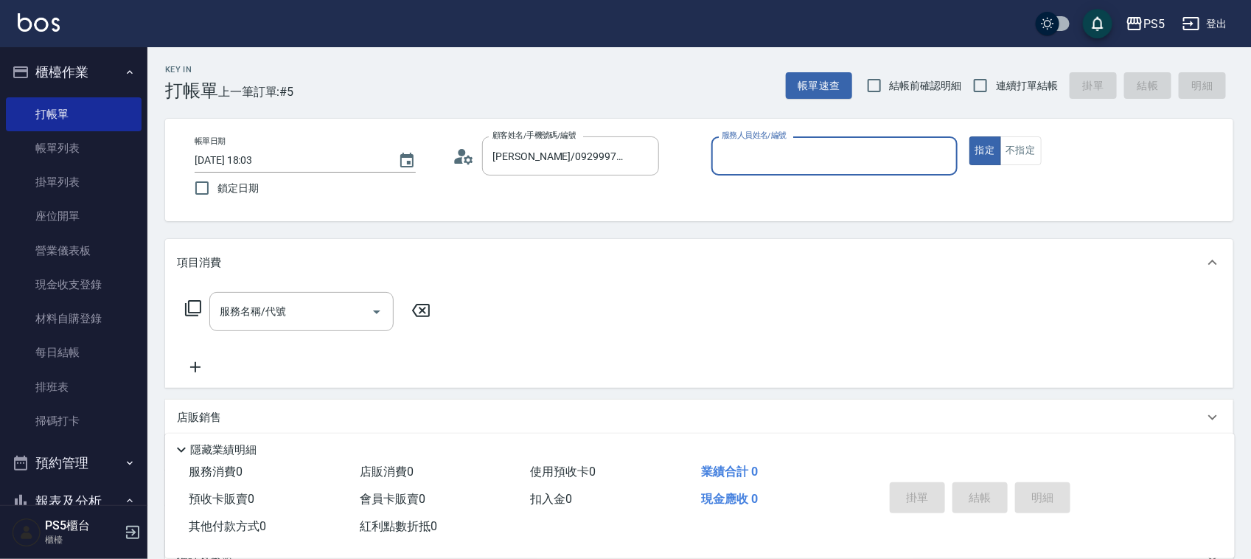
type input "Jolie-5"
click at [456, 155] on icon at bounding box center [464, 156] width 22 height 22
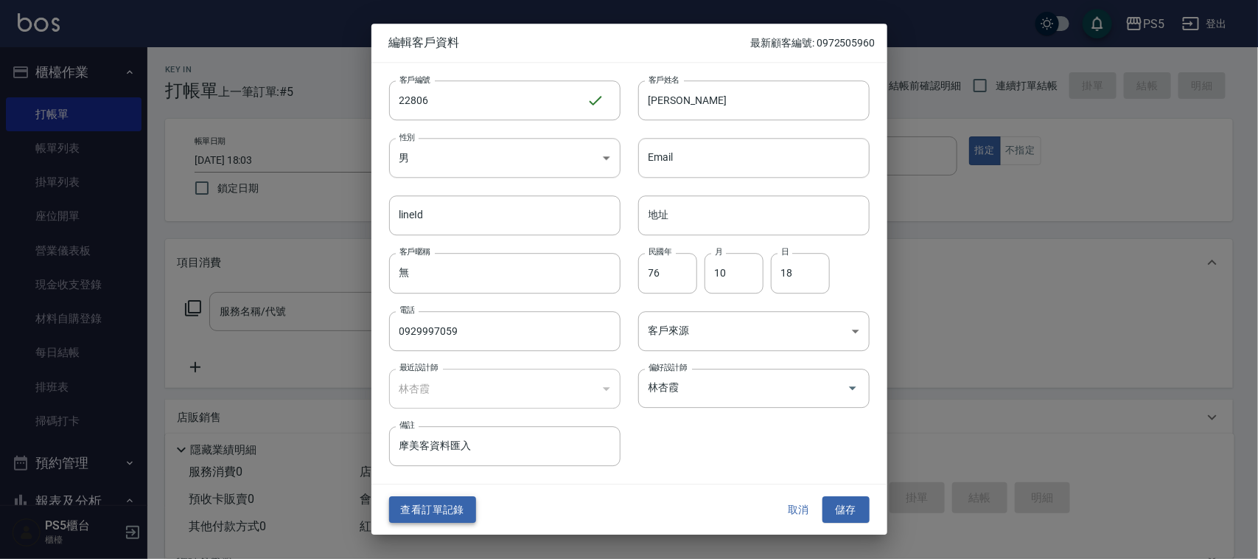
click at [409, 509] on button "查看訂單記錄" at bounding box center [432, 509] width 87 height 27
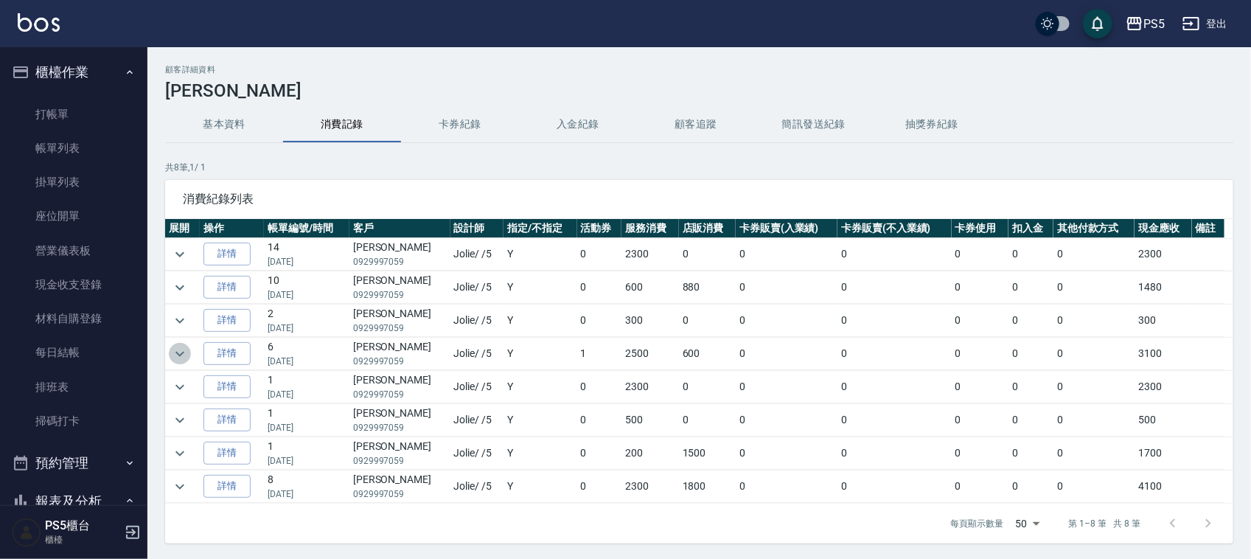
click at [181, 352] on icon "expand row" at bounding box center [180, 354] width 18 height 18
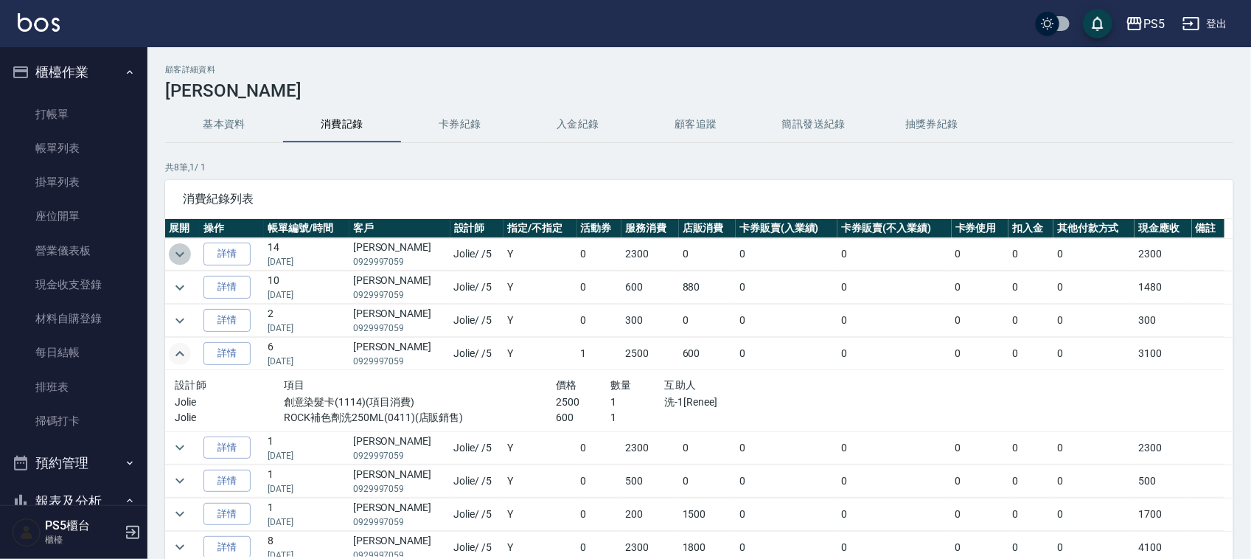
click at [183, 251] on icon "expand row" at bounding box center [180, 254] width 18 height 18
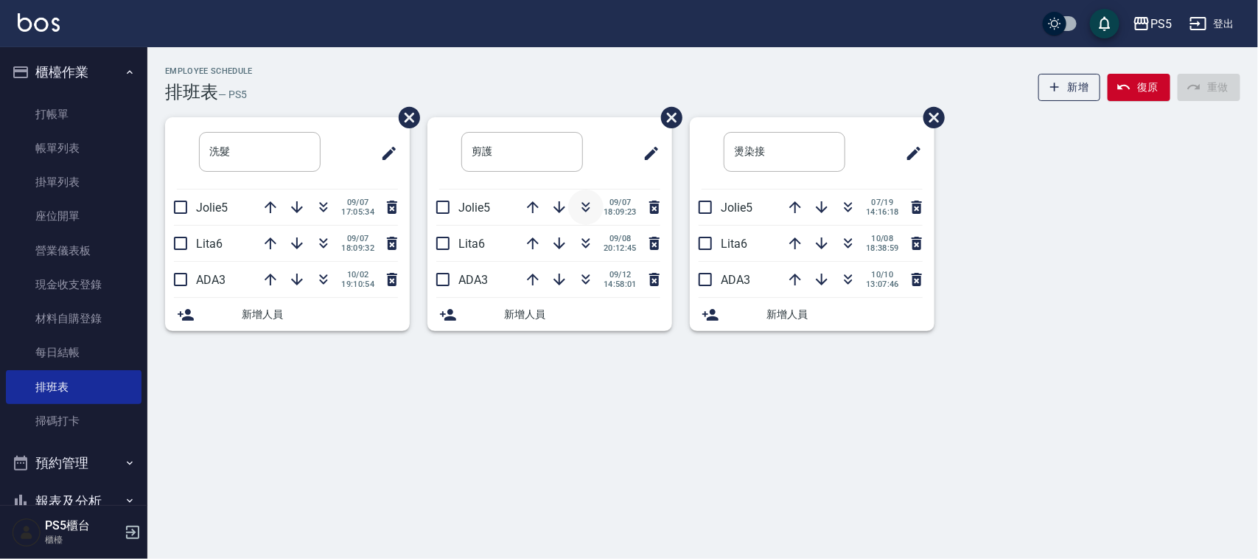
click at [581, 206] on icon "button" at bounding box center [586, 207] width 18 height 18
click at [592, 211] on icon "button" at bounding box center [586, 207] width 18 height 18
